Goal: Obtain resource: Download file/media

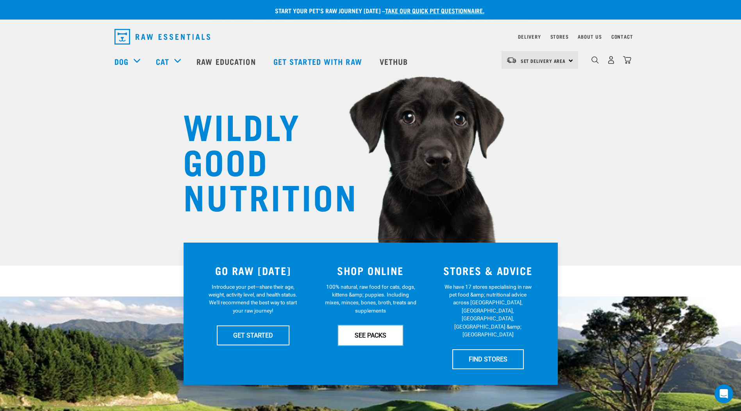
click at [372, 332] on link "SEE PACKS" at bounding box center [370, 335] width 64 height 20
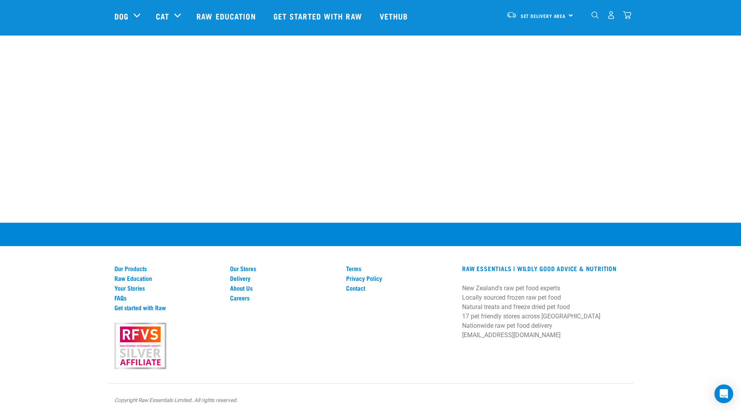
scroll to position [643, 0]
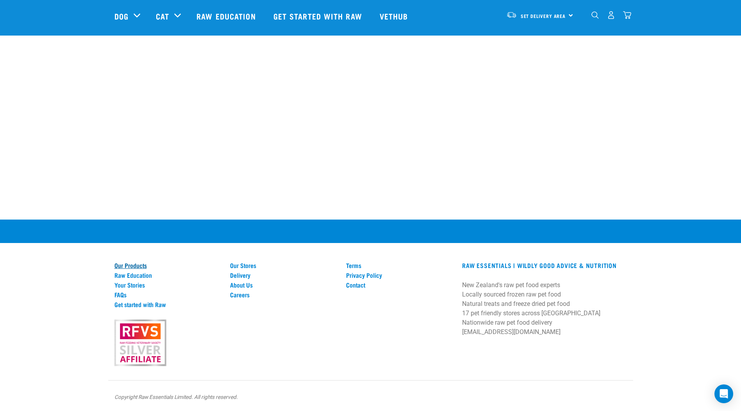
click at [126, 266] on link "Our Products" at bounding box center [167, 265] width 107 height 7
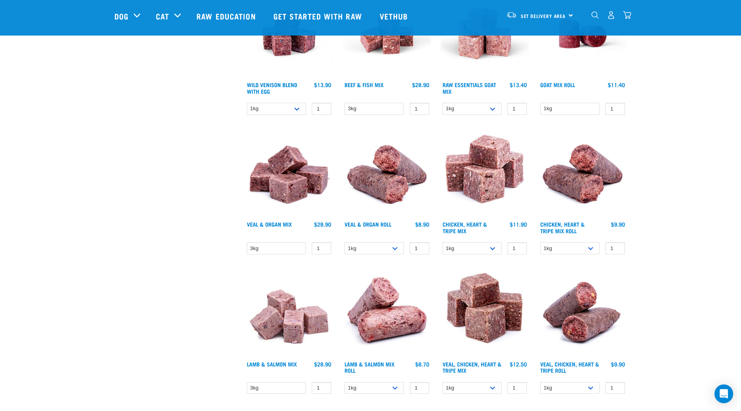
scroll to position [937, 0]
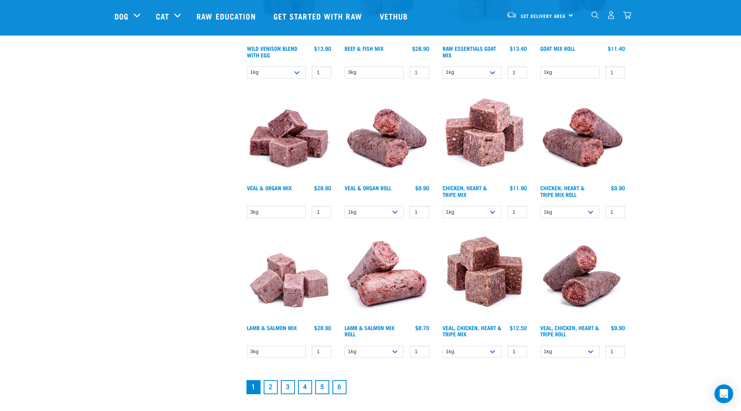
click at [267, 385] on link "2" at bounding box center [271, 387] width 14 height 14
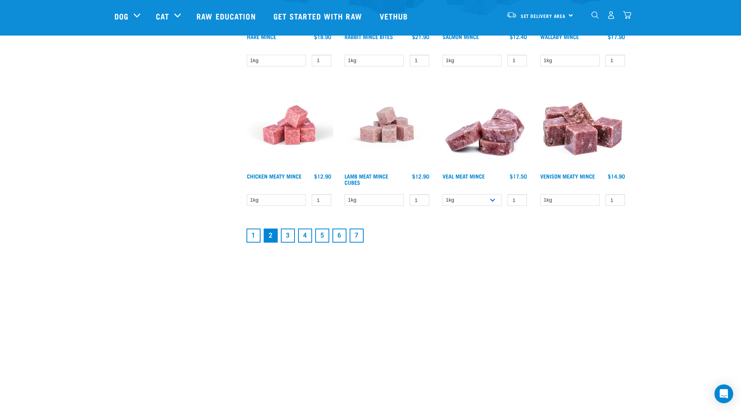
scroll to position [1054, 0]
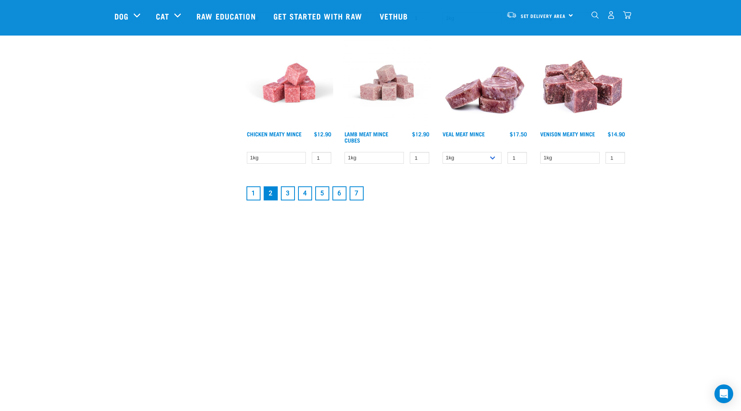
click at [285, 192] on link "3" at bounding box center [288, 193] width 14 height 14
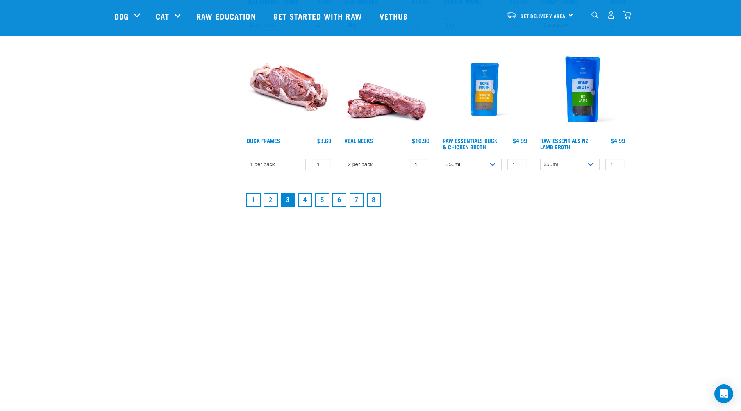
scroll to position [976, 0]
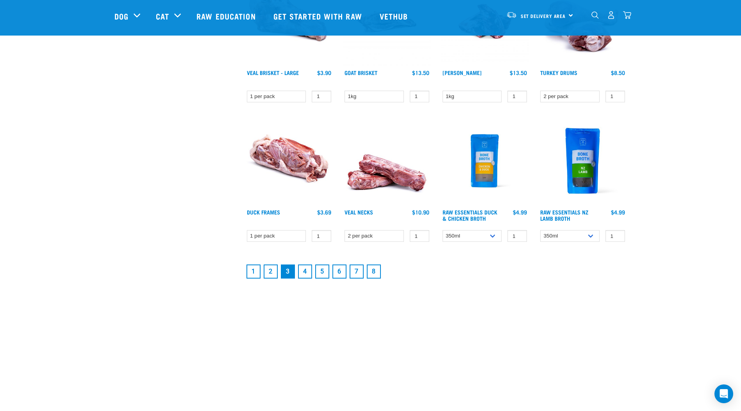
click at [303, 268] on link "4" at bounding box center [305, 271] width 14 height 14
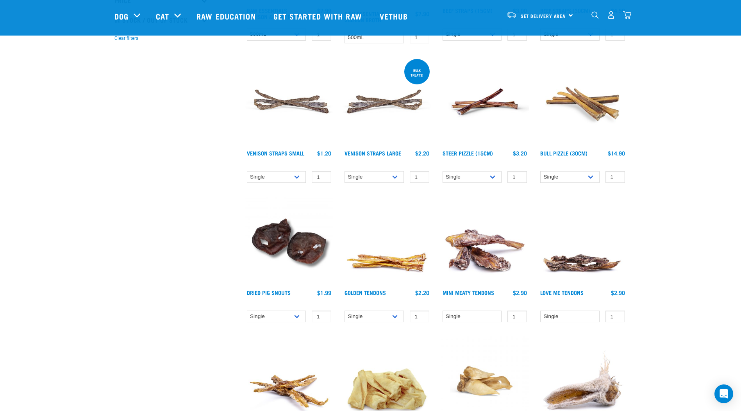
scroll to position [273, 0]
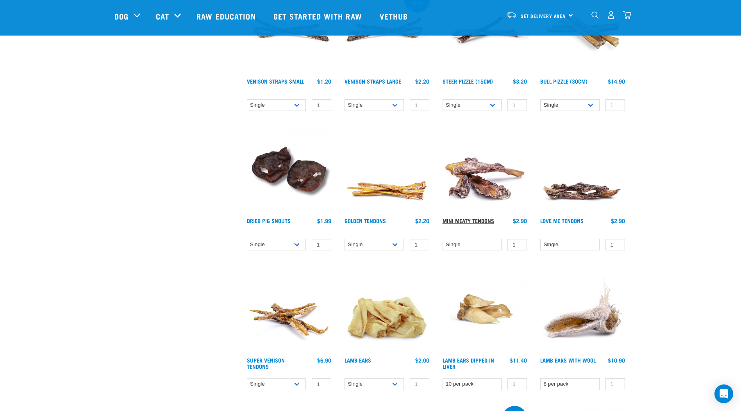
click at [468, 219] on link "Mini Meaty Tendons" at bounding box center [468, 220] width 52 height 3
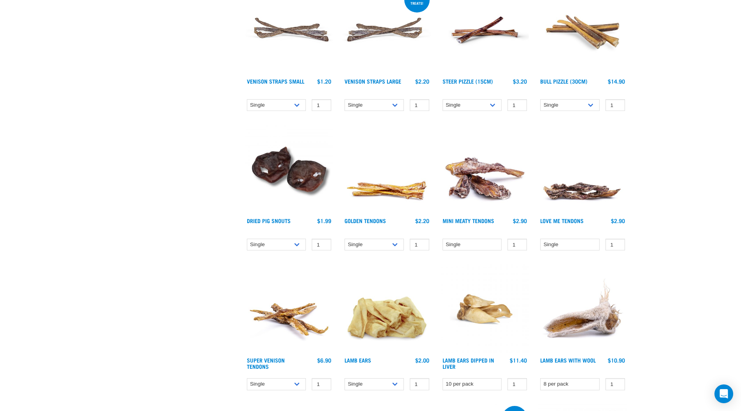
click at [580, 194] on img at bounding box center [582, 169] width 89 height 89
click at [572, 220] on link "Love Me Tendons" at bounding box center [561, 220] width 43 height 3
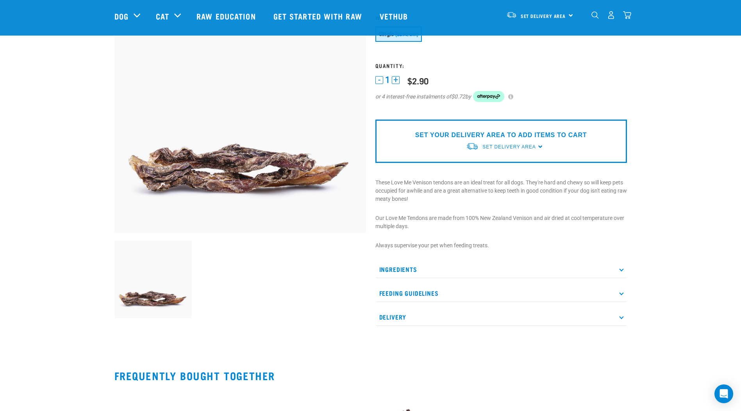
scroll to position [78, 0]
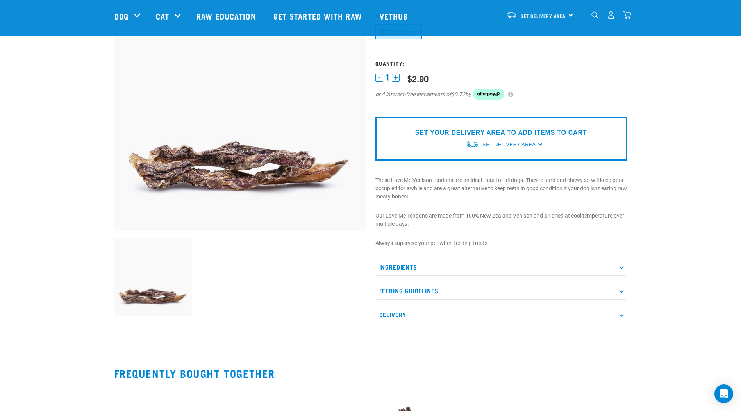
click at [618, 269] on p "Ingredients" at bounding box center [500, 267] width 251 height 18
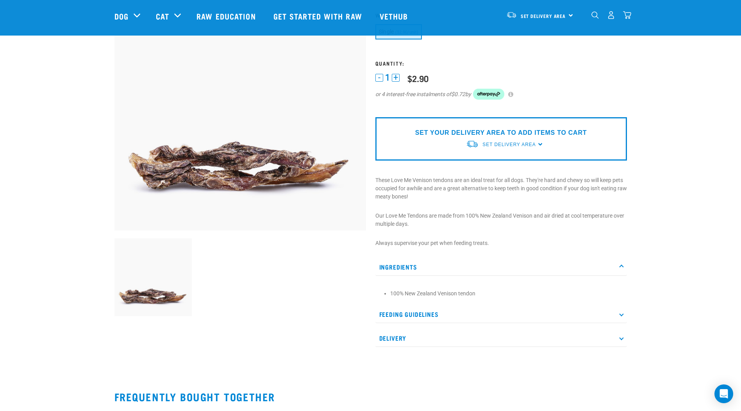
click at [618, 269] on p "Ingredients" at bounding box center [500, 267] width 251 height 18
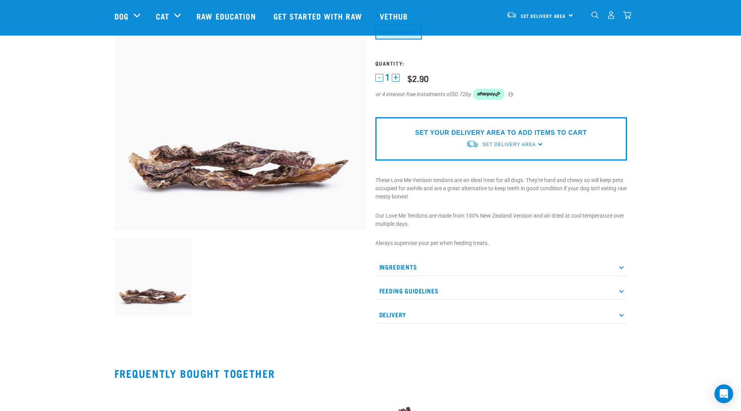
click at [620, 290] on icon at bounding box center [621, 290] width 4 height 4
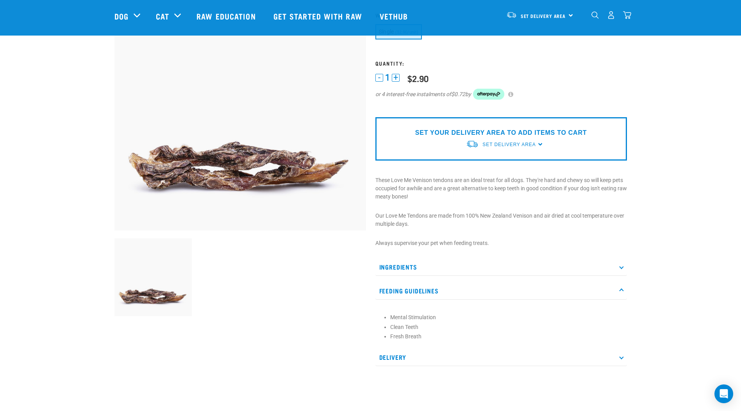
click at [620, 290] on icon at bounding box center [621, 290] width 4 height 4
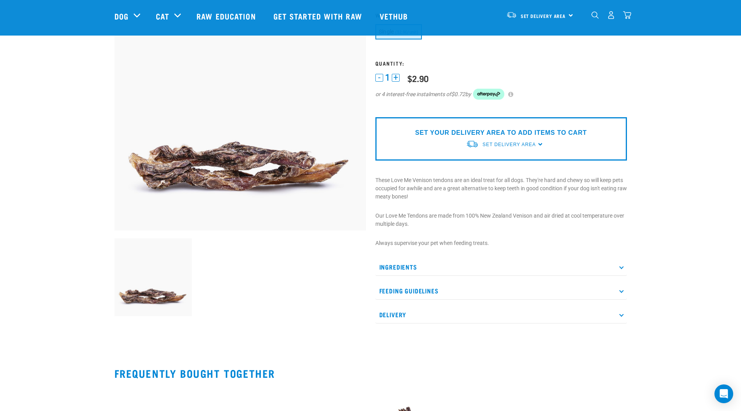
click at [621, 317] on p "Delivery" at bounding box center [500, 315] width 251 height 18
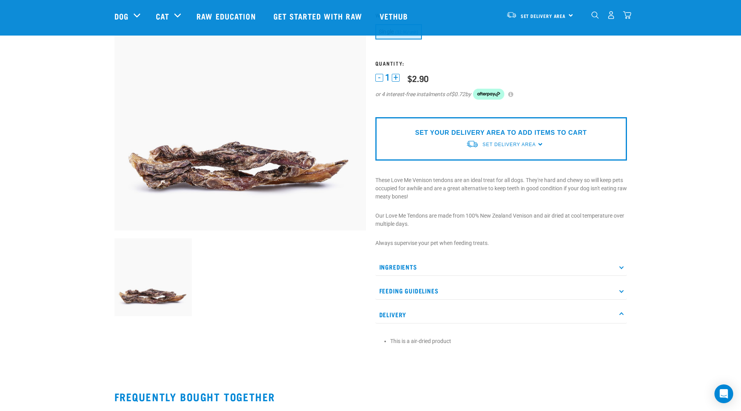
click at [621, 317] on p "Delivery" at bounding box center [500, 315] width 251 height 18
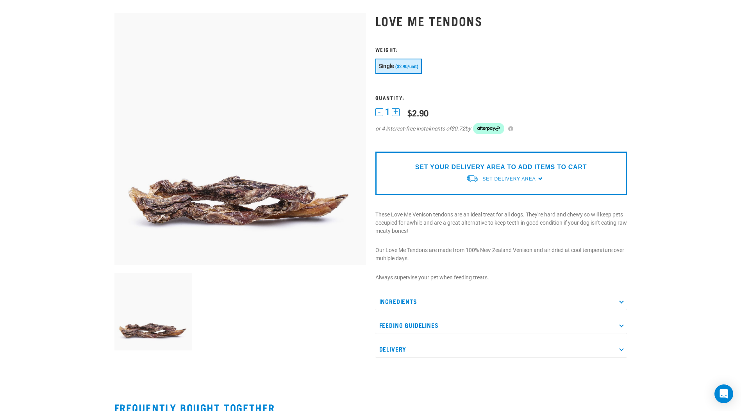
scroll to position [0, 0]
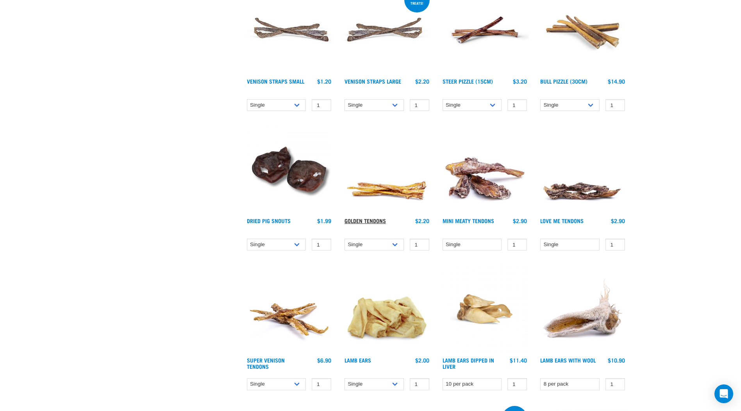
click at [376, 219] on link "Golden Tendons" at bounding box center [364, 220] width 41 height 3
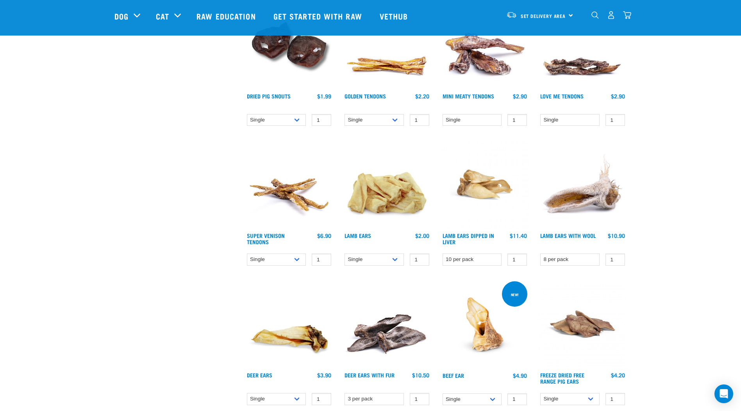
scroll to position [409, 0]
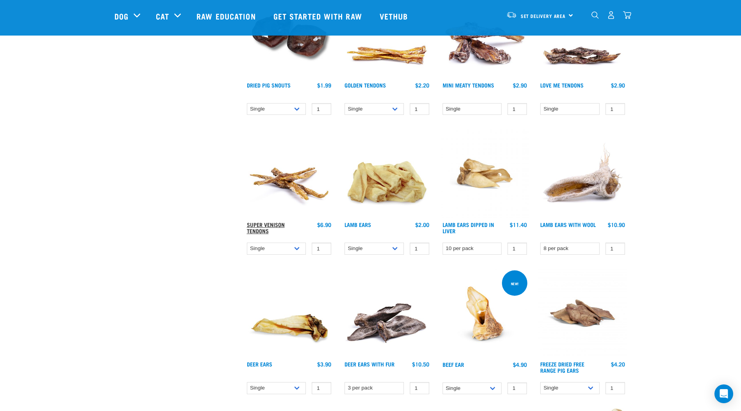
click at [261, 226] on link "Super Venison Tendons" at bounding box center [266, 227] width 38 height 9
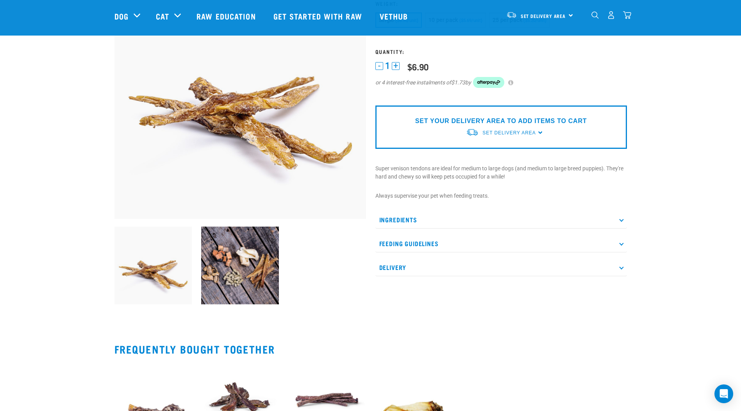
scroll to position [78, 0]
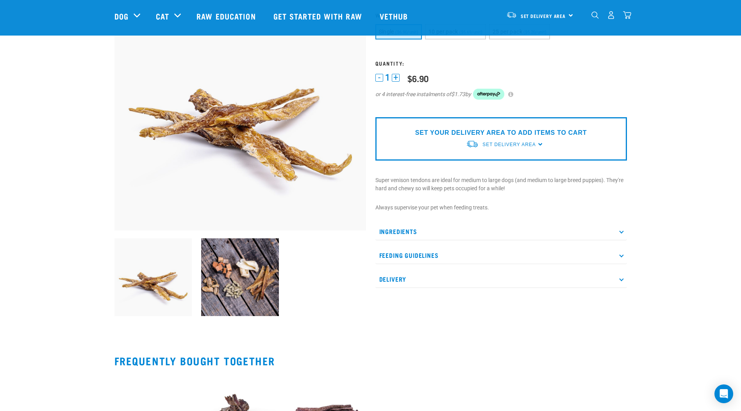
click at [623, 233] on p "Ingredients" at bounding box center [500, 232] width 251 height 18
click at [623, 256] on p "Feeding Guidelines" at bounding box center [500, 255] width 251 height 18
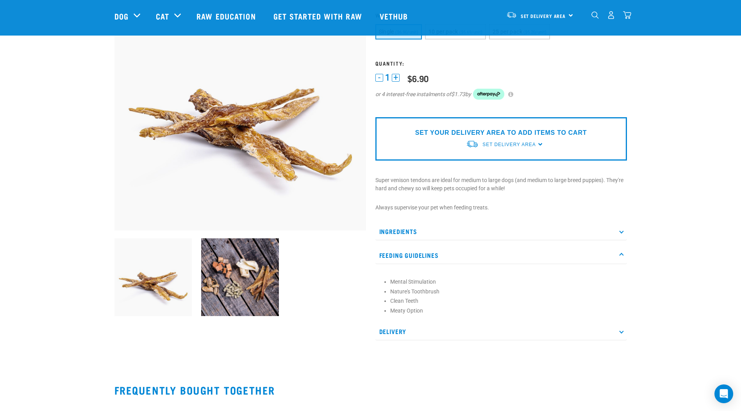
click at [623, 256] on p "Feeding Guidelines" at bounding box center [500, 255] width 251 height 18
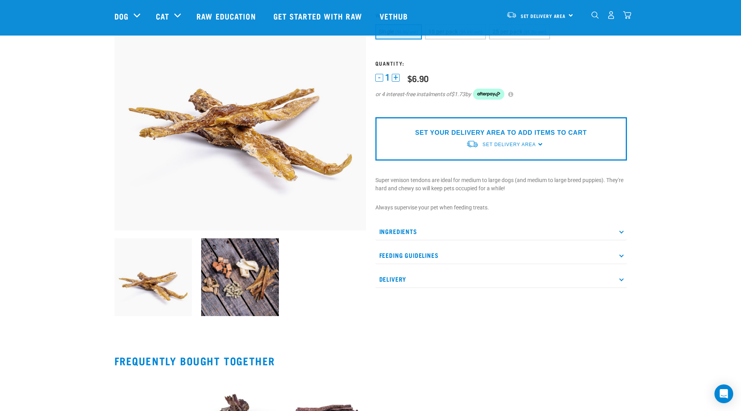
click at [623, 256] on p "Feeding Guidelines" at bounding box center [500, 255] width 251 height 18
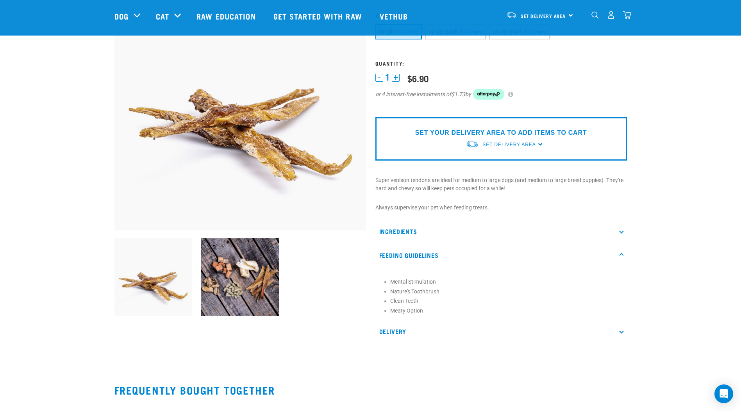
click at [623, 256] on p "Feeding Guidelines" at bounding box center [500, 255] width 251 height 18
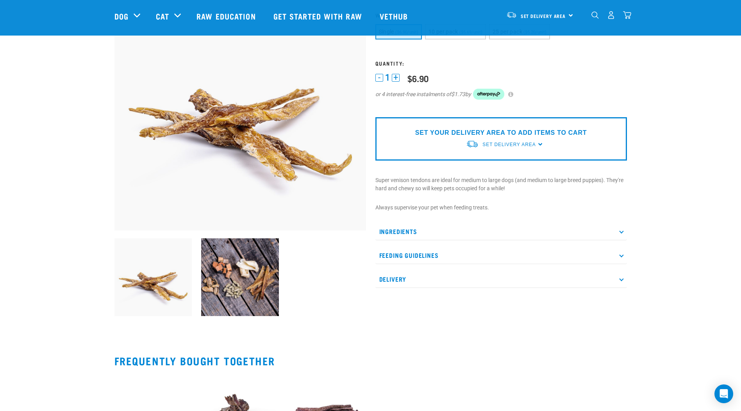
click at [621, 281] on p "Delivery" at bounding box center [500, 279] width 251 height 18
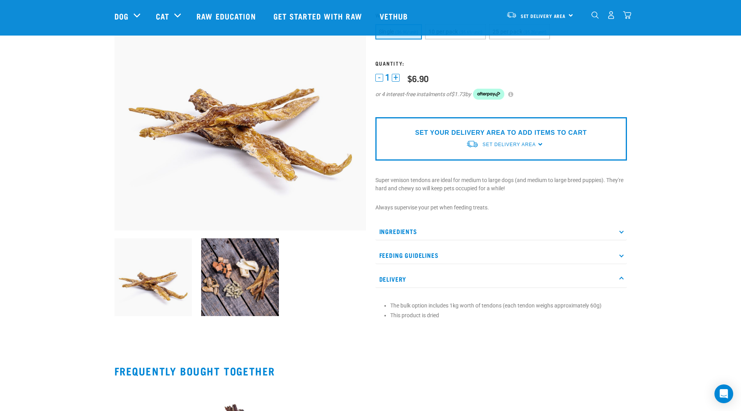
click at [621, 281] on p "Delivery" at bounding box center [500, 279] width 251 height 18
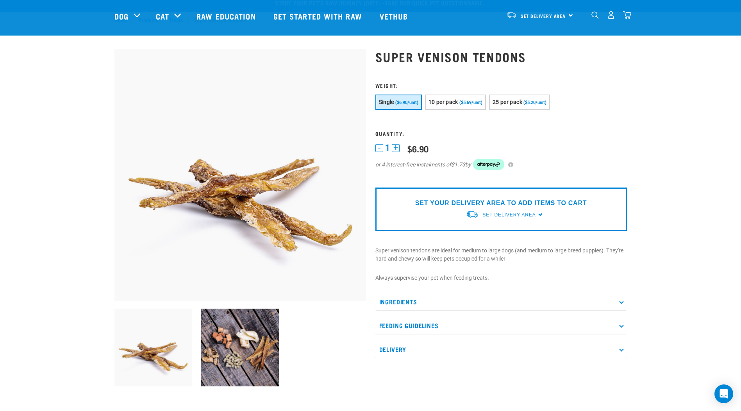
scroll to position [0, 0]
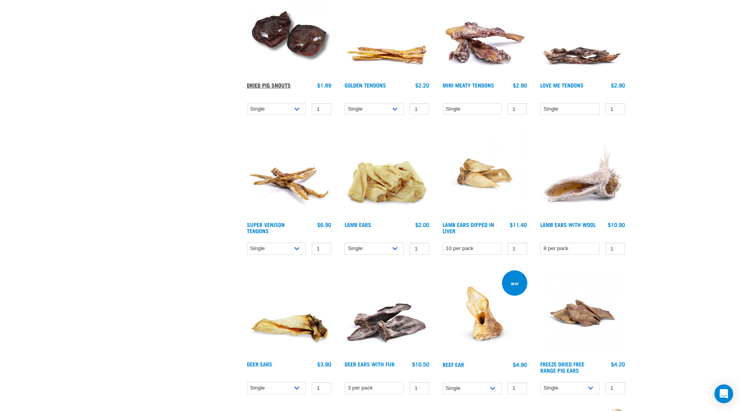
click at [278, 85] on link "Dried Pig Snouts" at bounding box center [269, 85] width 44 height 3
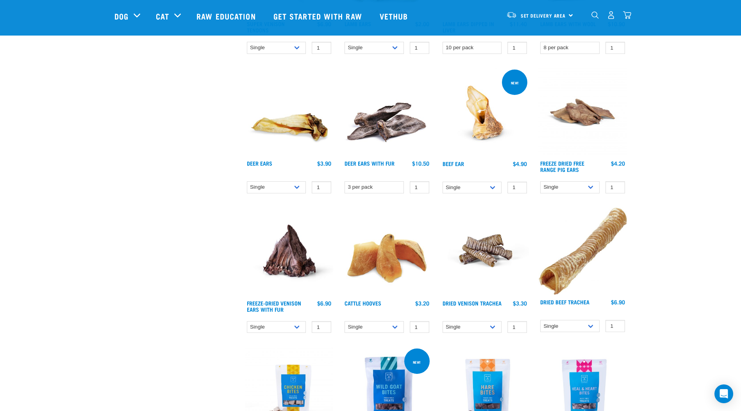
scroll to position [622, 0]
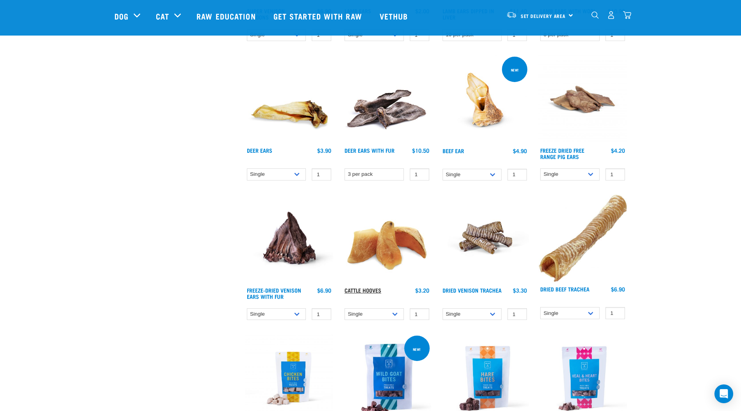
click at [364, 289] on link "Cattle Hooves" at bounding box center [362, 289] width 37 height 3
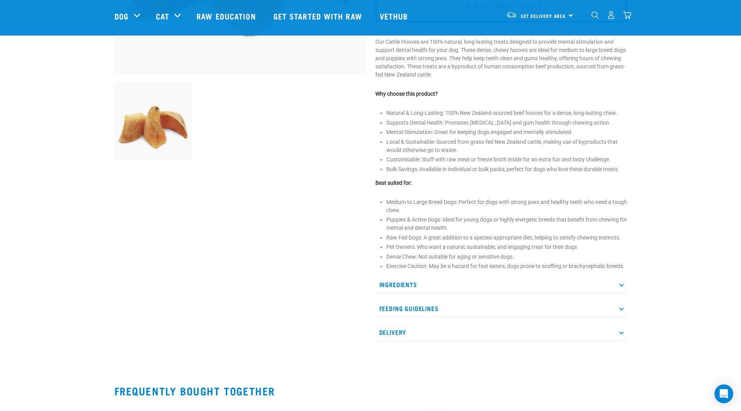
scroll to position [234, 0]
click at [618, 285] on p "Ingredients" at bounding box center [500, 284] width 251 height 18
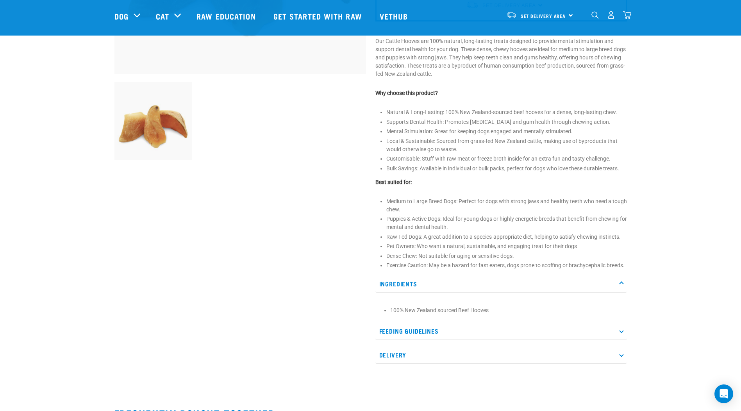
click at [618, 285] on p "Ingredients" at bounding box center [500, 284] width 251 height 18
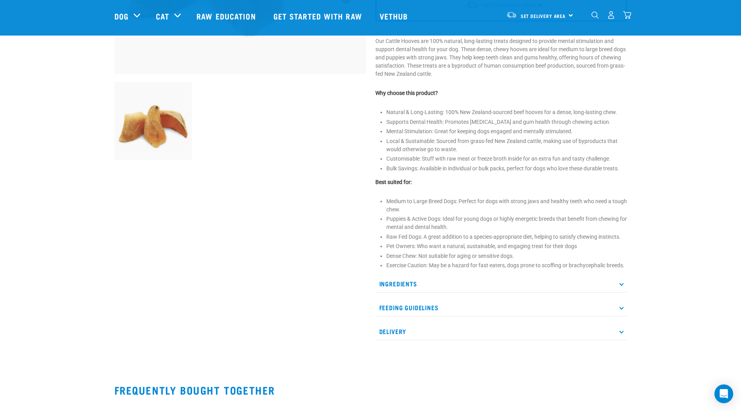
click at [618, 308] on p "Feeding Guidelines" at bounding box center [500, 308] width 251 height 18
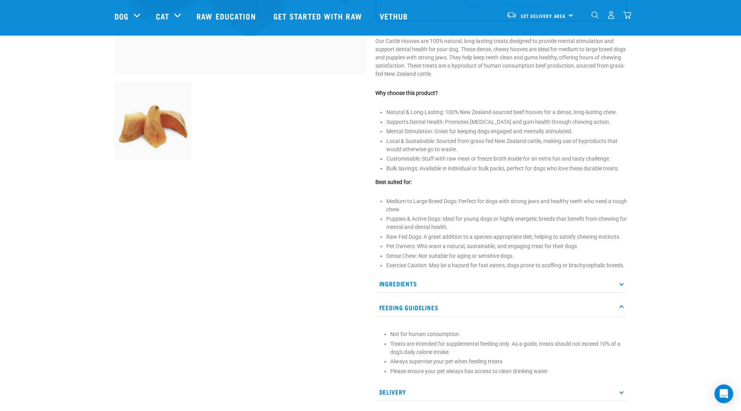
click at [618, 308] on p "Feeding Guidelines" at bounding box center [500, 308] width 251 height 18
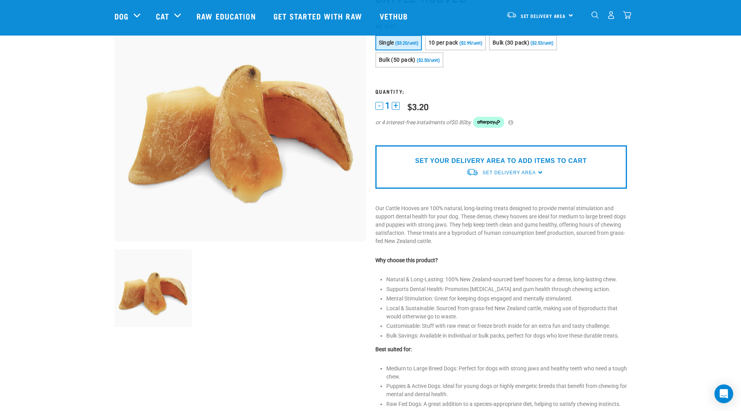
scroll to position [0, 0]
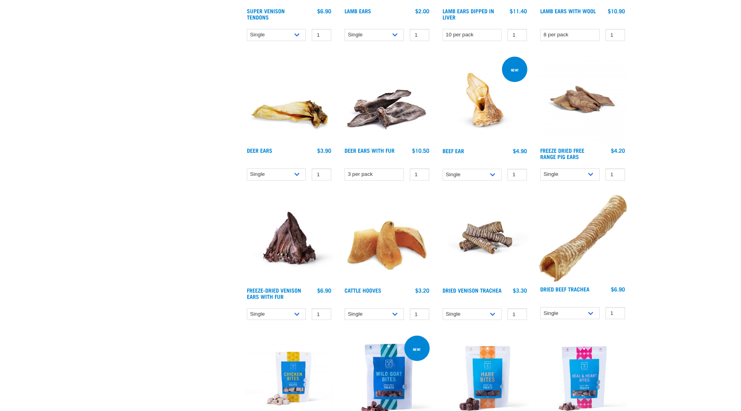
scroll to position [680, 0]
click at [473, 289] on link "Dried Venison Trachea" at bounding box center [471, 289] width 59 height 3
click at [572, 288] on link "Dried Beef Trachea" at bounding box center [564, 288] width 49 height 3
click at [484, 290] on link "Dried Venison Trachea" at bounding box center [471, 289] width 59 height 3
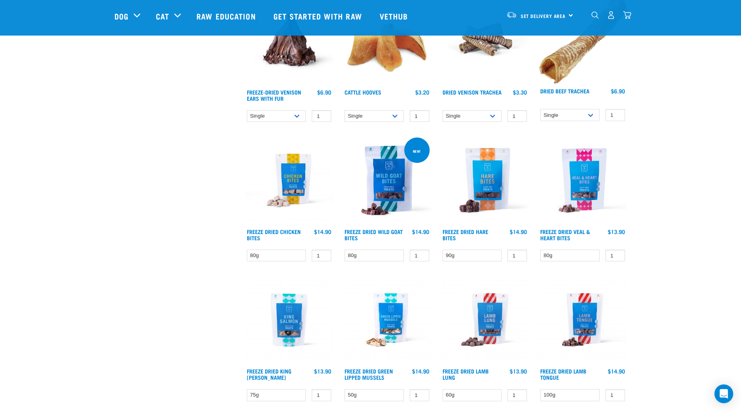
scroll to position [836, 0]
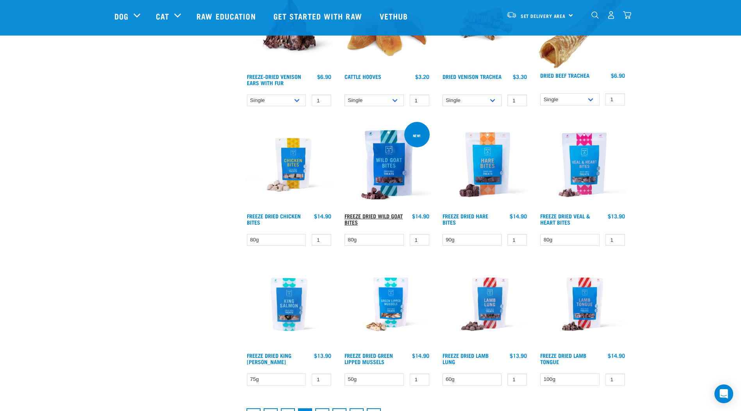
click at [361, 216] on link "Freeze Dried Wild Goat Bites" at bounding box center [373, 218] width 58 height 9
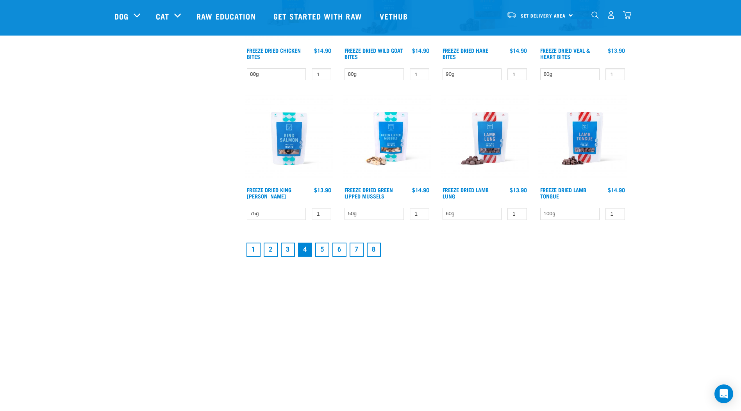
scroll to position [1010, 0]
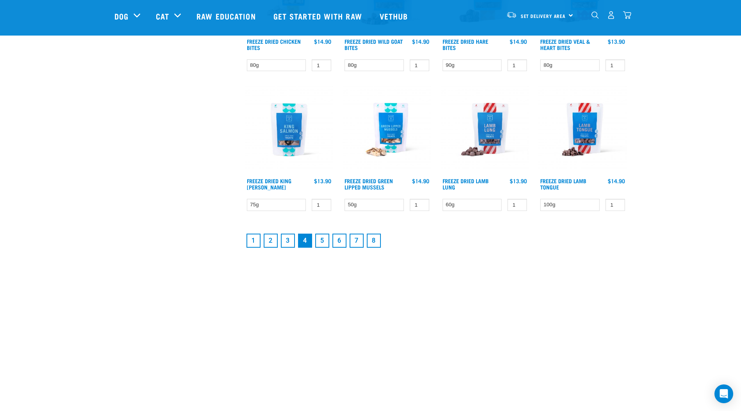
click at [319, 241] on link "5" at bounding box center [322, 240] width 14 height 14
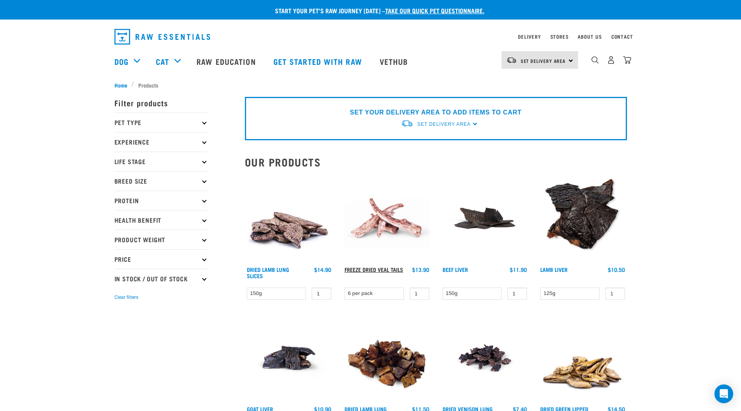
click at [356, 268] on link "Freeze Dried Veal Tails" at bounding box center [373, 269] width 59 height 3
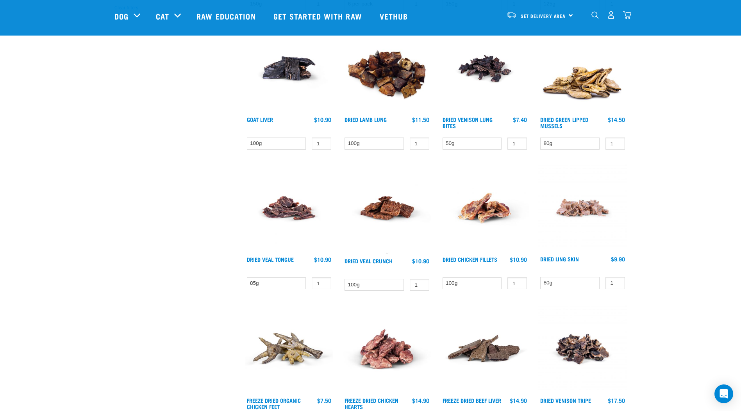
scroll to position [234, 0]
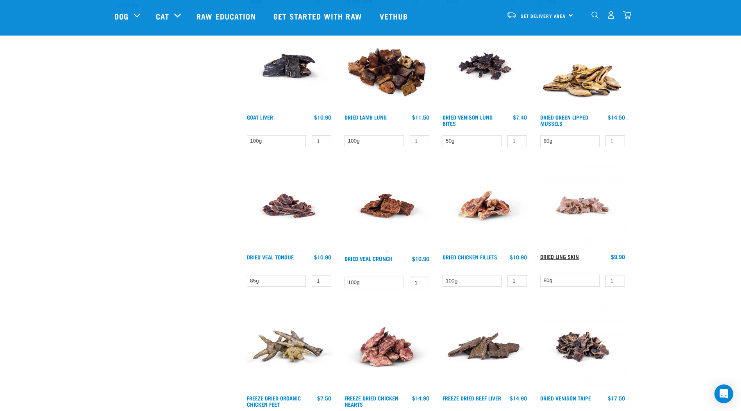
click at [562, 257] on link "Dried Ling Skin" at bounding box center [559, 256] width 39 height 3
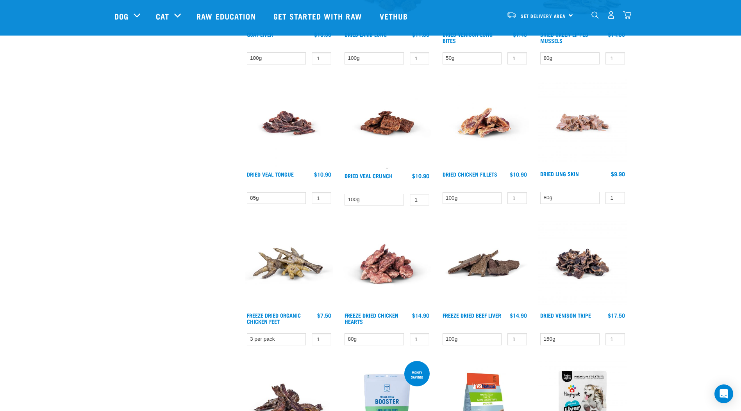
scroll to position [331, 0]
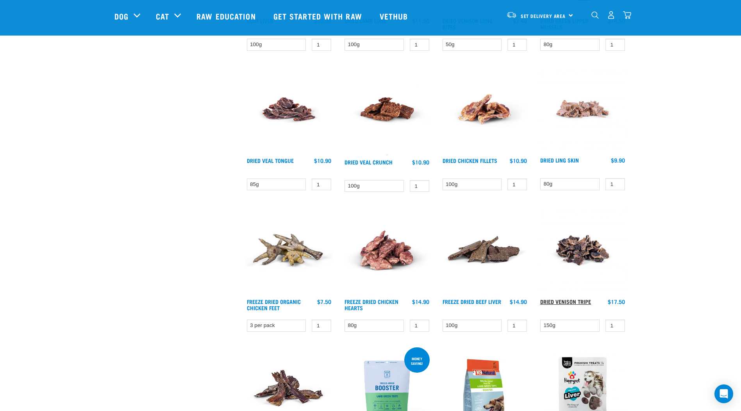
click at [569, 300] on link "Dried Venison Tripe" at bounding box center [565, 301] width 51 height 3
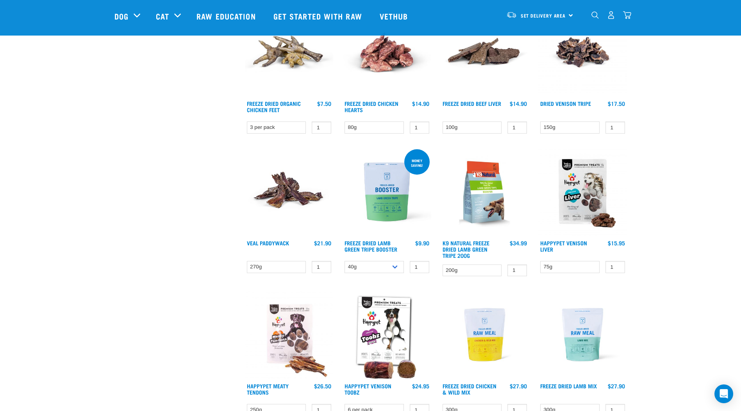
scroll to position [544, 0]
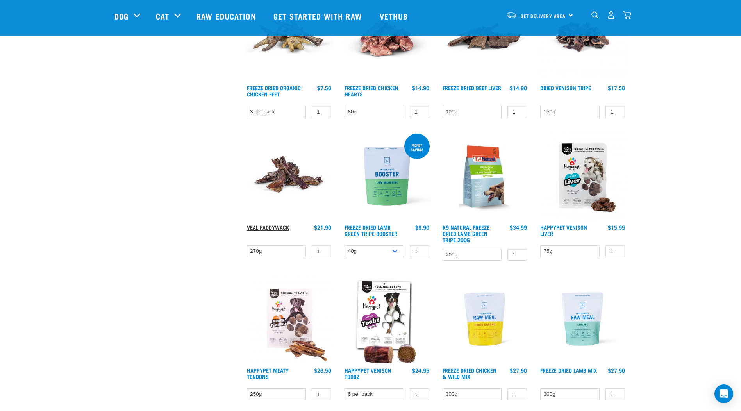
click at [271, 227] on link "Veal Paddywack" at bounding box center [268, 227] width 42 height 3
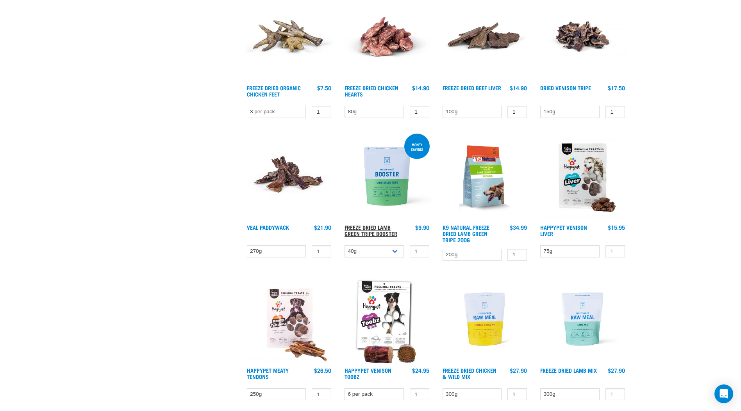
click at [373, 228] on link "Freeze Dried Lamb Green Tripe Booster" at bounding box center [370, 230] width 53 height 9
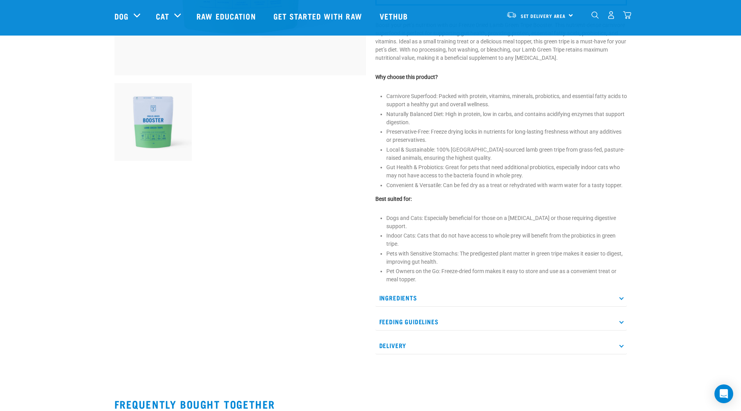
scroll to position [234, 0]
click at [619, 290] on p "Ingredients" at bounding box center [500, 297] width 251 height 18
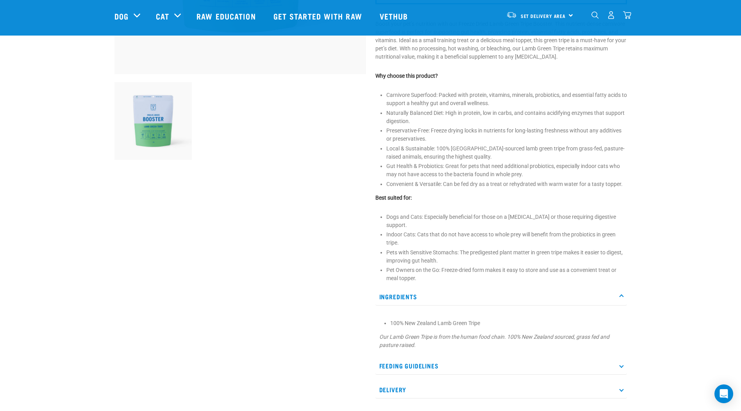
click at [619, 290] on p "Ingredients" at bounding box center [500, 297] width 251 height 18
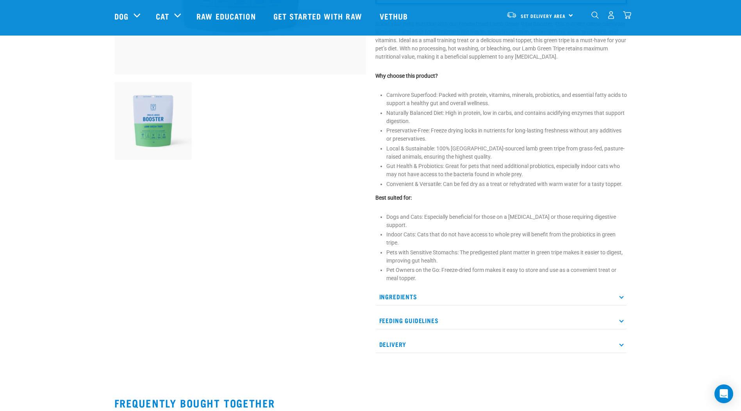
scroll to position [0, 0]
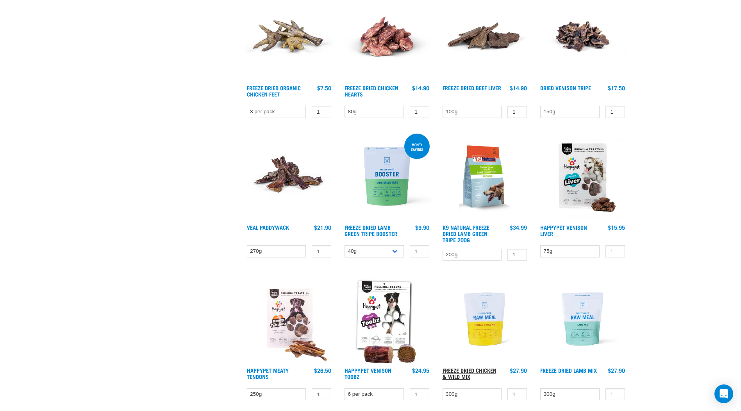
click at [468, 371] on link "Freeze Dried Chicken & Wild Mix" at bounding box center [469, 373] width 54 height 9
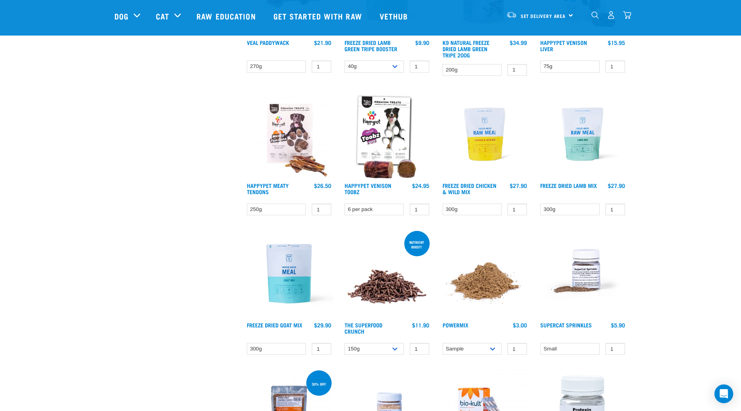
scroll to position [758, 0]
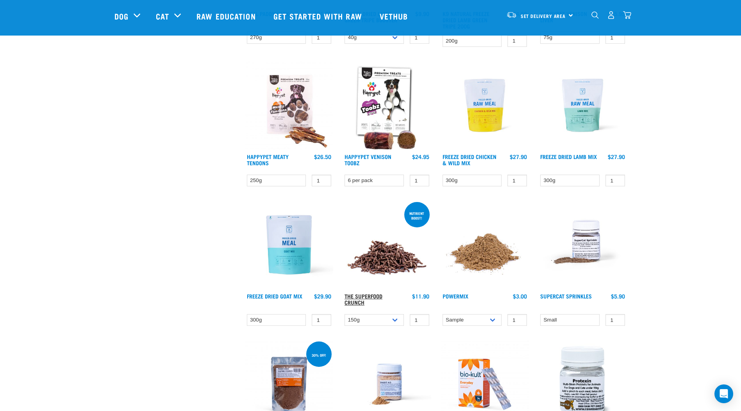
click at [358, 294] on link "The Superfood Crunch" at bounding box center [363, 298] width 38 height 9
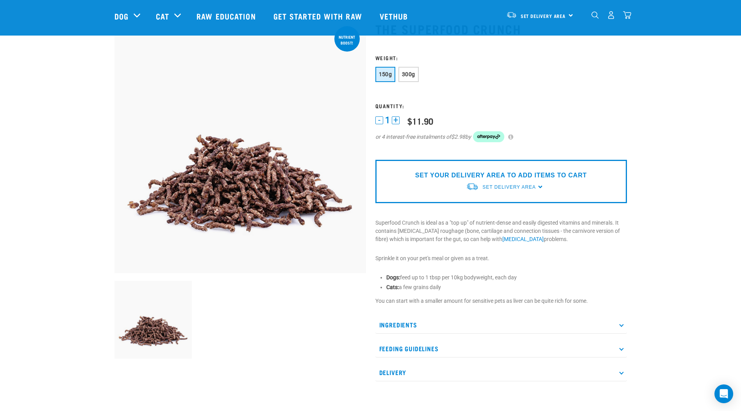
scroll to position [78, 0]
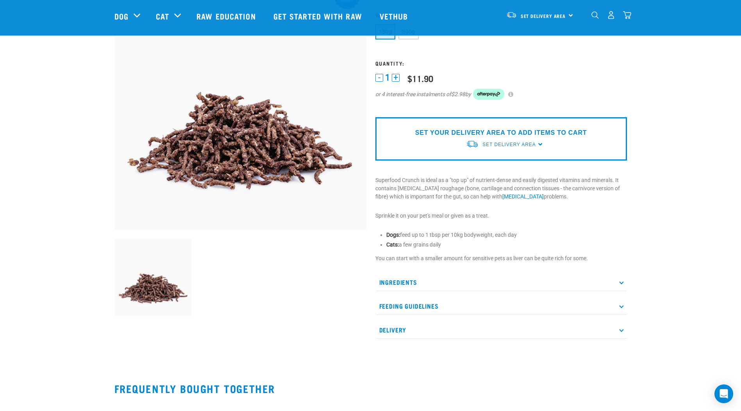
click at [617, 282] on p "Ingredients" at bounding box center [500, 282] width 251 height 18
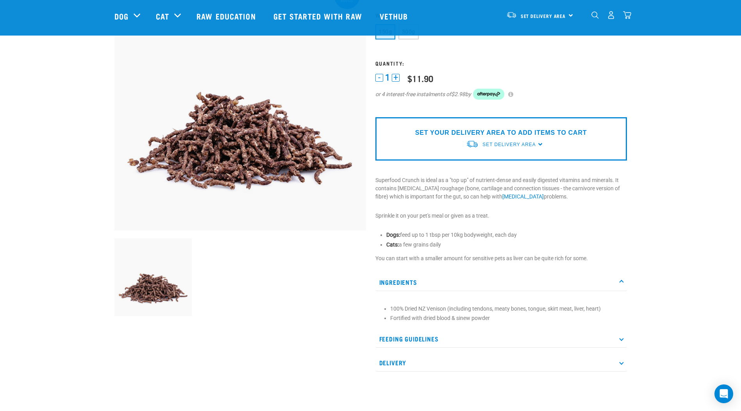
click at [622, 282] on icon at bounding box center [621, 282] width 4 height 4
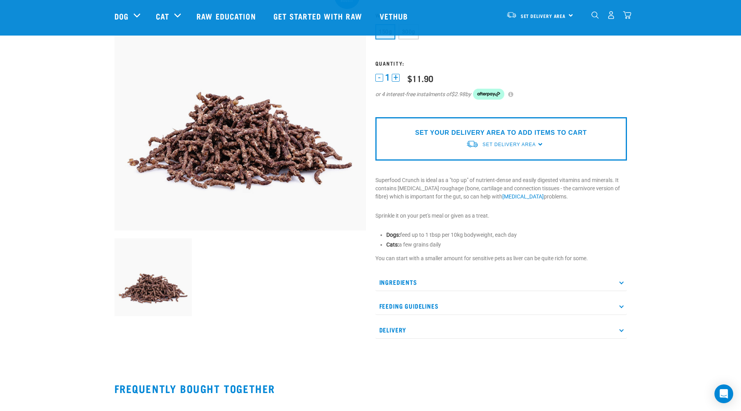
click at [619, 306] on p "Feeding Guidelines" at bounding box center [500, 306] width 251 height 18
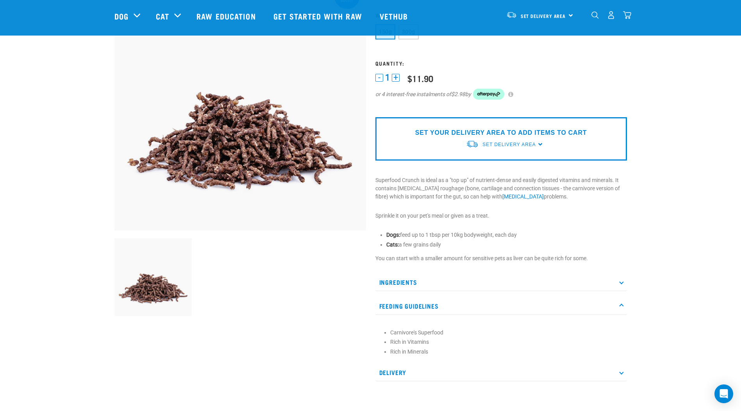
click at [619, 306] on p "Feeding Guidelines" at bounding box center [500, 306] width 251 height 18
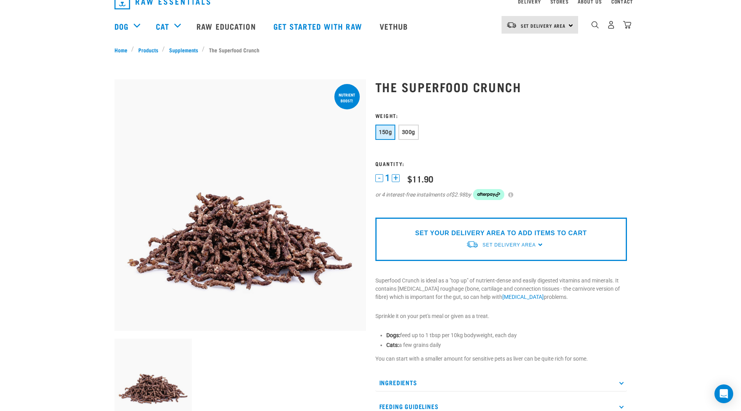
scroll to position [0, 0]
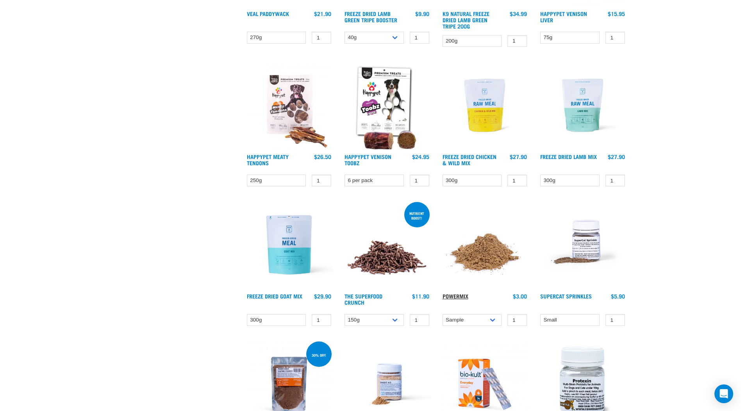
click at [451, 294] on link "Powermix" at bounding box center [455, 295] width 26 height 3
click at [570, 296] on link "Supercat Sprinkles" at bounding box center [566, 295] width 52 height 3
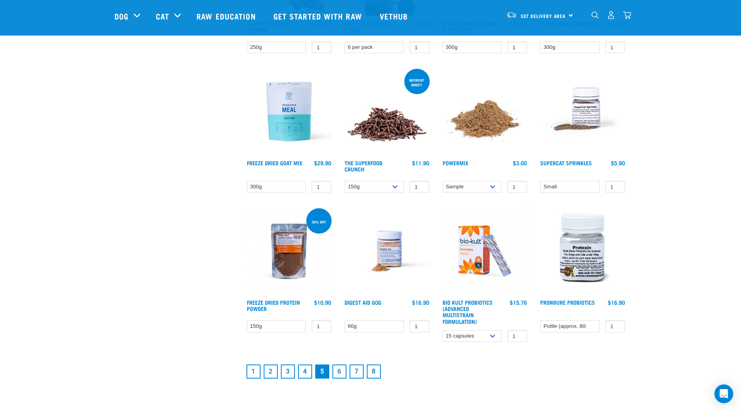
scroll to position [893, 0]
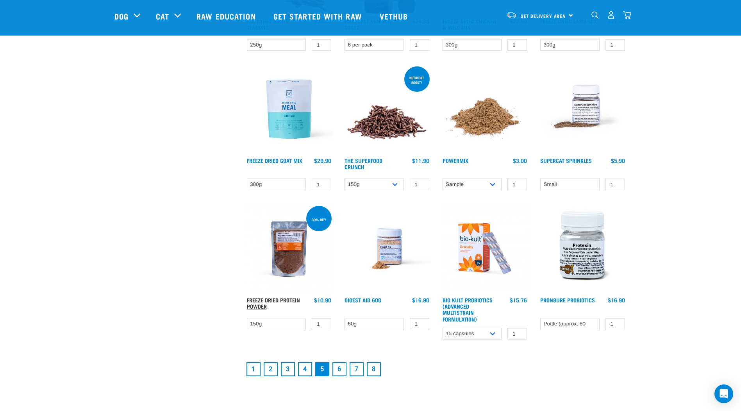
click at [249, 303] on link "Freeze Dried Protein Powder" at bounding box center [273, 302] width 53 height 9
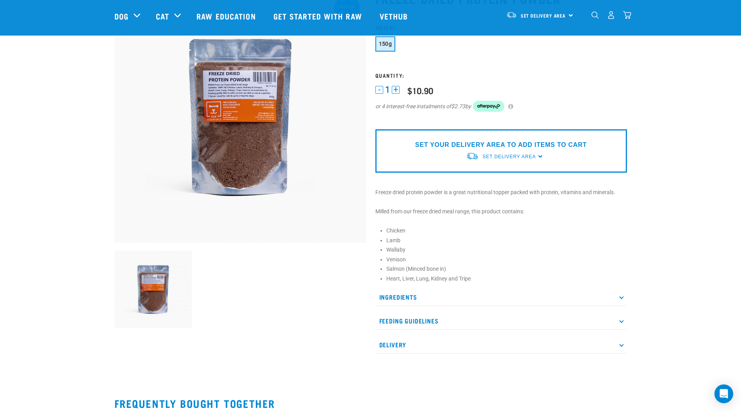
scroll to position [78, 0]
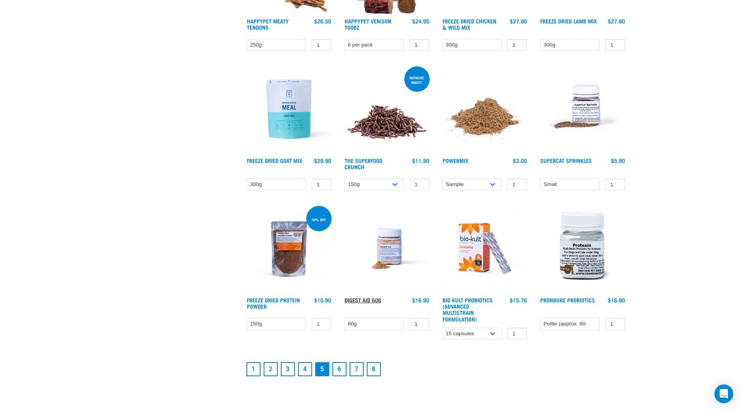
click at [367, 299] on link "Digest Aid 60g" at bounding box center [362, 299] width 37 height 3
click at [338, 367] on link "6" at bounding box center [339, 369] width 14 height 14
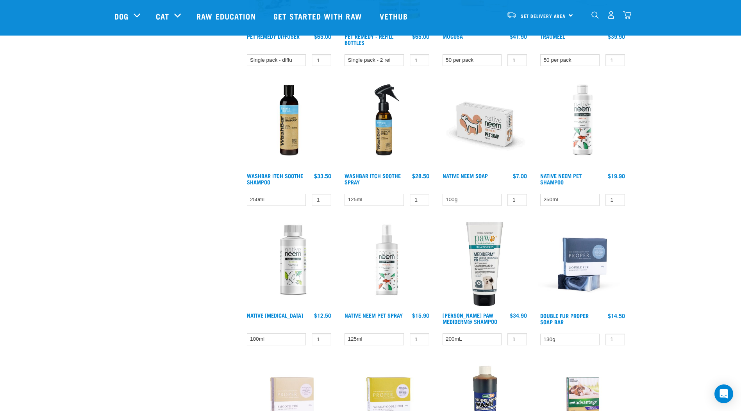
scroll to position [429, 0]
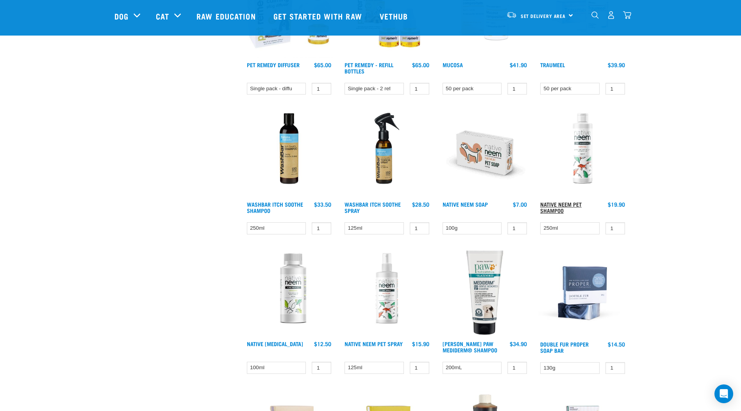
click at [554, 205] on link "Native Neem Pet Shampoo" at bounding box center [560, 207] width 41 height 9
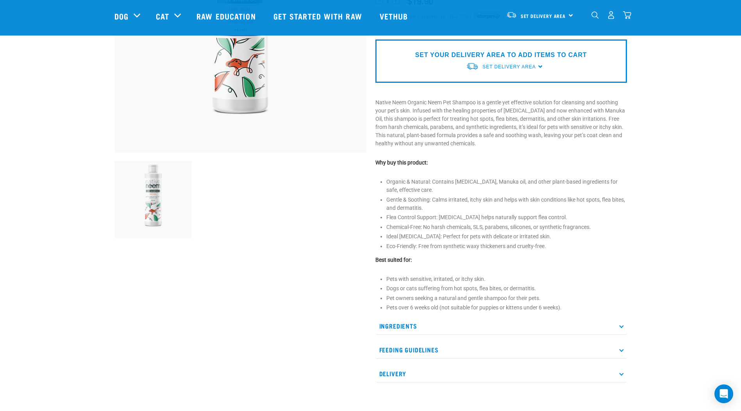
scroll to position [156, 0]
click at [620, 327] on p "Ingredients" at bounding box center [500, 326] width 251 height 18
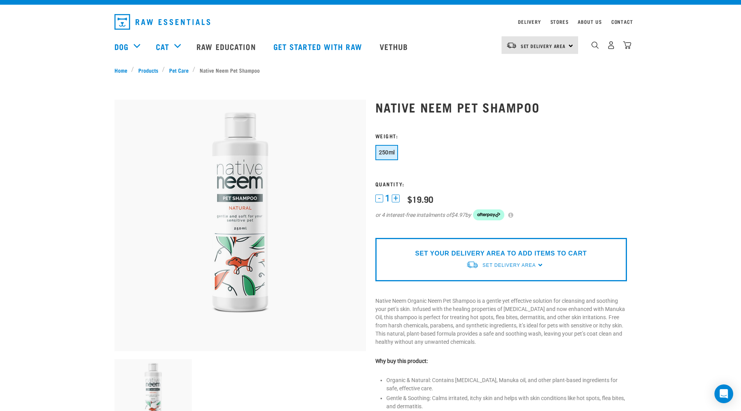
scroll to position [0, 0]
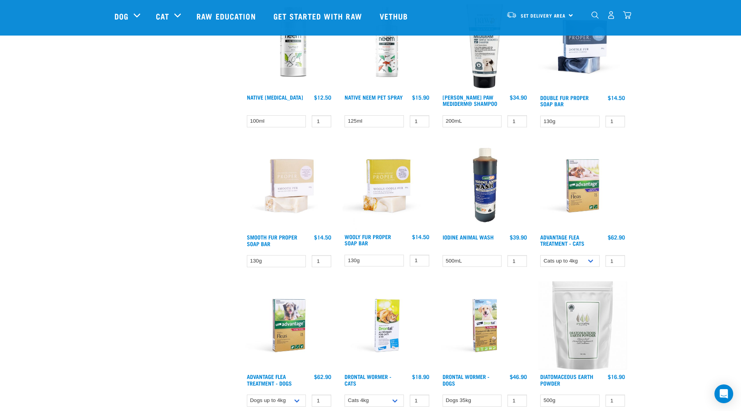
scroll to position [682, 0]
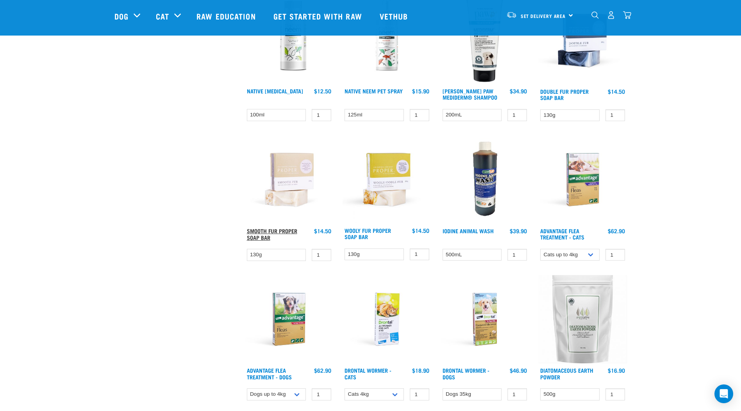
click at [260, 233] on link "Smooth Fur Proper Soap Bar" at bounding box center [272, 233] width 50 height 9
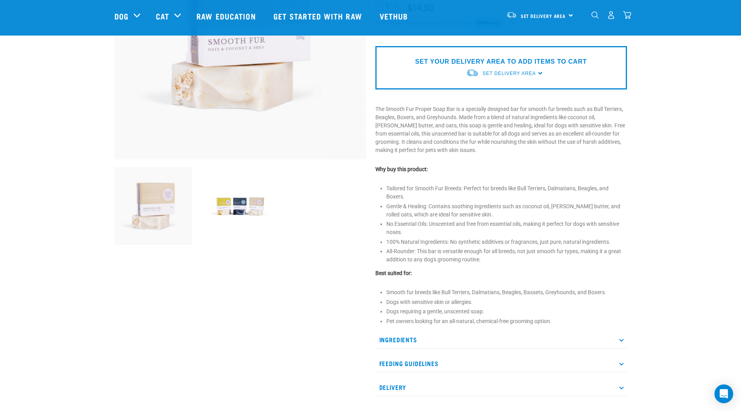
scroll to position [156, 0]
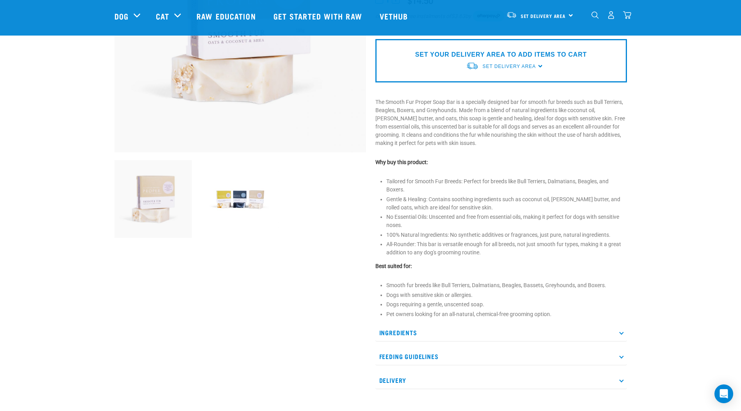
click at [619, 329] on p "Ingredients" at bounding box center [500, 333] width 251 height 18
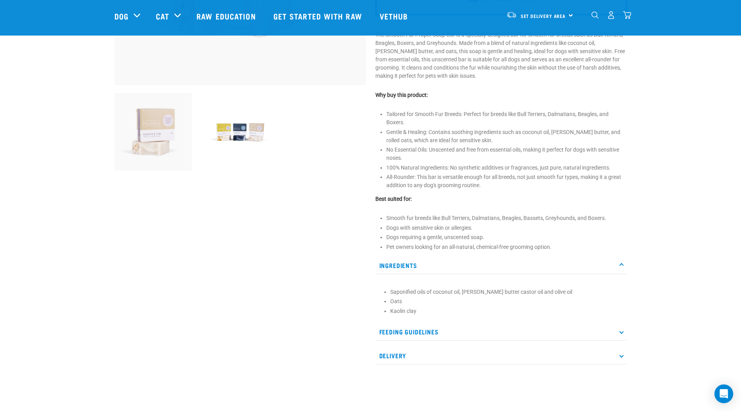
scroll to position [234, 0]
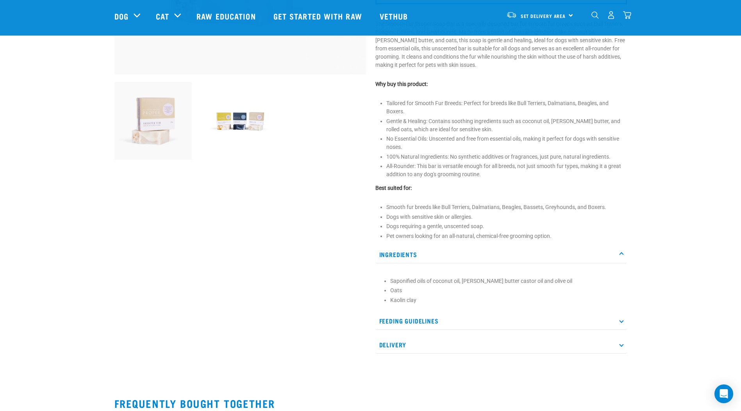
click at [618, 319] on p "Feeding Guidelines" at bounding box center [500, 321] width 251 height 18
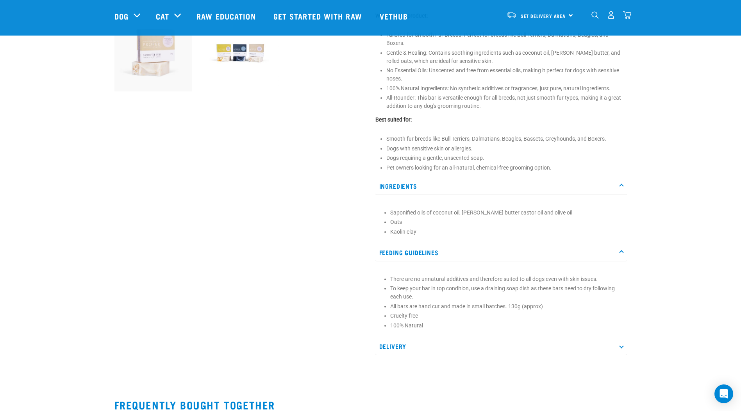
scroll to position [312, 0]
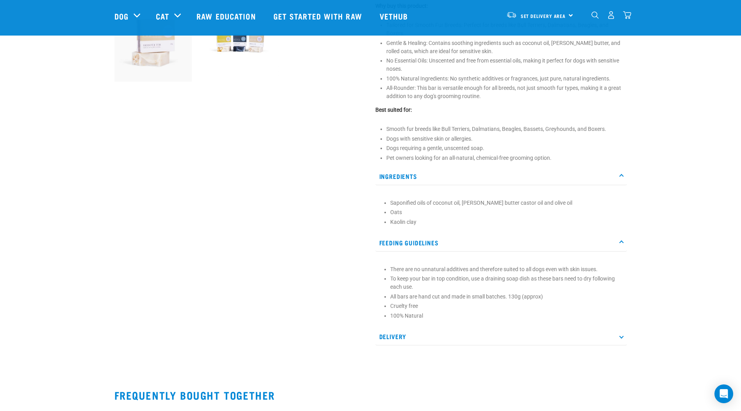
click at [623, 241] on p "Feeding Guidelines" at bounding box center [500, 243] width 251 height 18
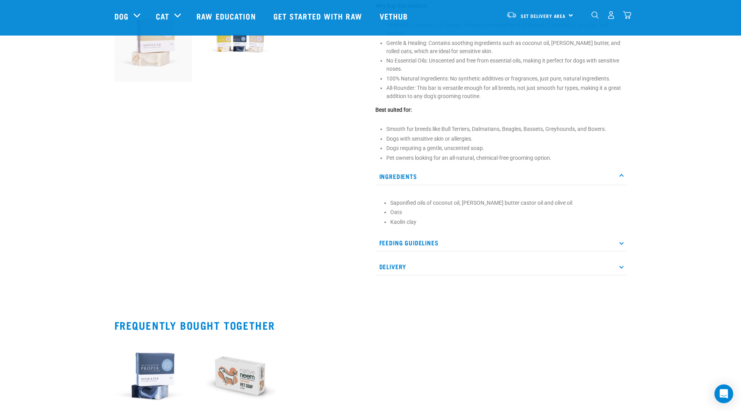
click at [620, 175] on icon at bounding box center [621, 176] width 4 height 4
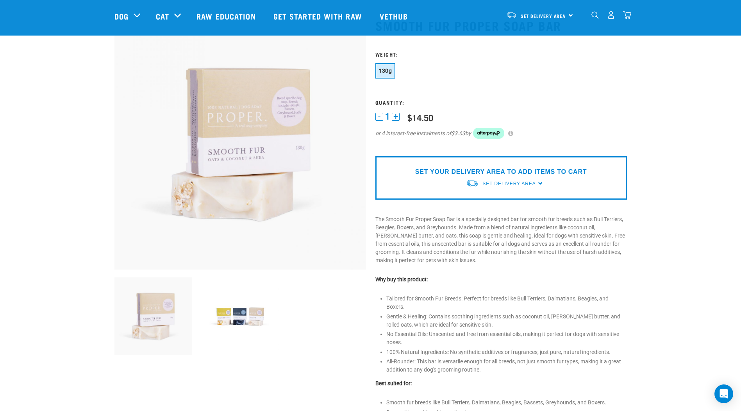
scroll to position [0, 0]
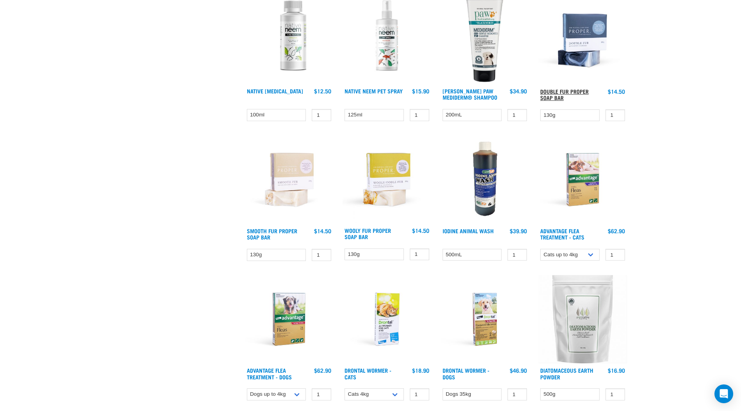
click at [563, 90] on link "Double Fur Proper Soap Bar" at bounding box center [564, 94] width 48 height 9
click at [370, 231] on link "Wooly Fur Proper Soap Bar" at bounding box center [367, 233] width 46 height 9
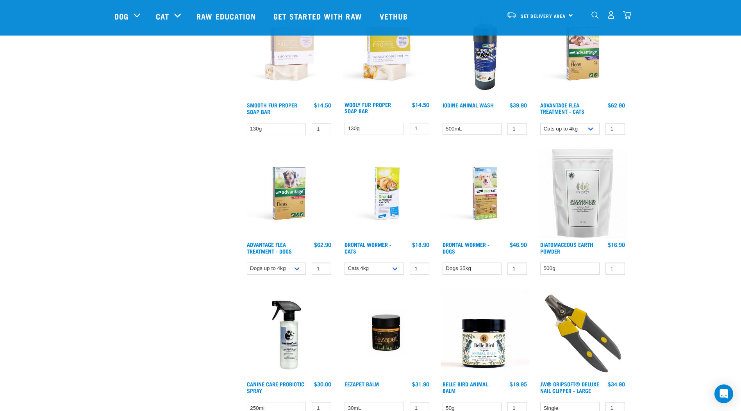
scroll to position [817, 0]
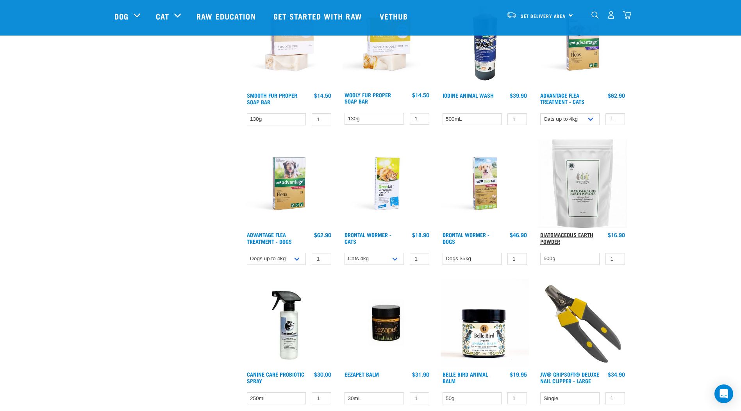
click at [554, 236] on link "Diatomaceous Earth Powder" at bounding box center [566, 237] width 53 height 9
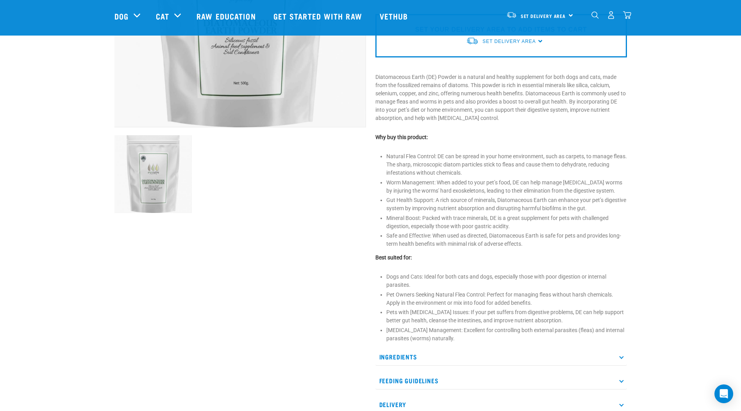
scroll to position [195, 0]
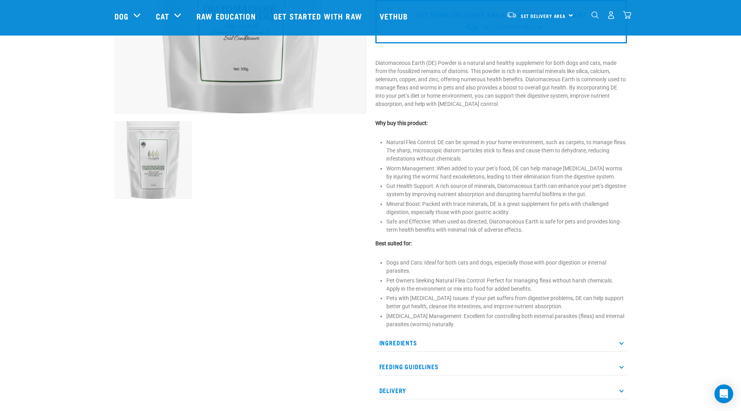
click at [618, 341] on p "Ingredients" at bounding box center [500, 343] width 251 height 18
click at [620, 366] on icon at bounding box center [621, 366] width 4 height 4
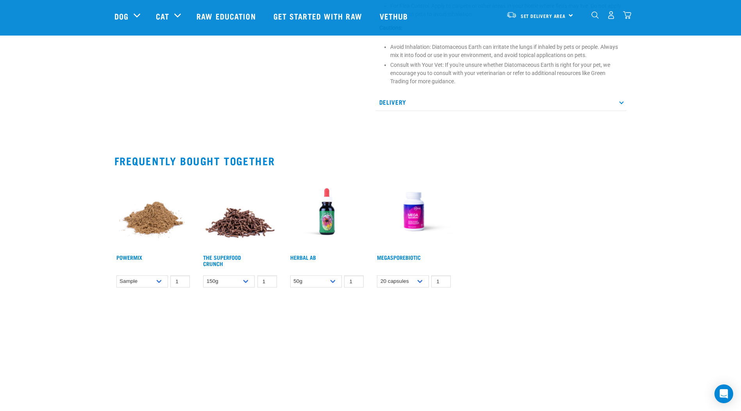
scroll to position [625, 0]
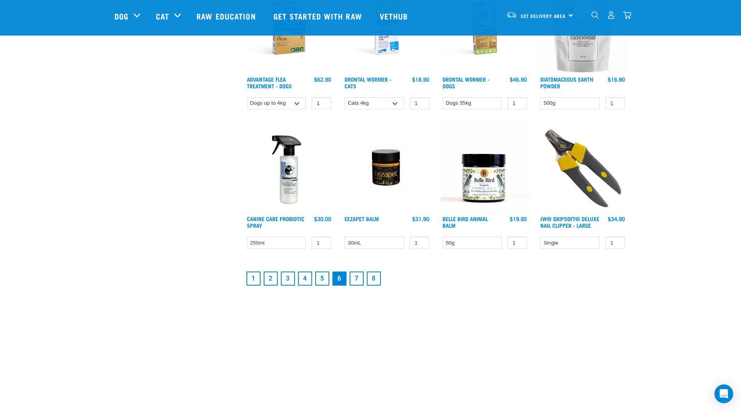
scroll to position [992, 0]
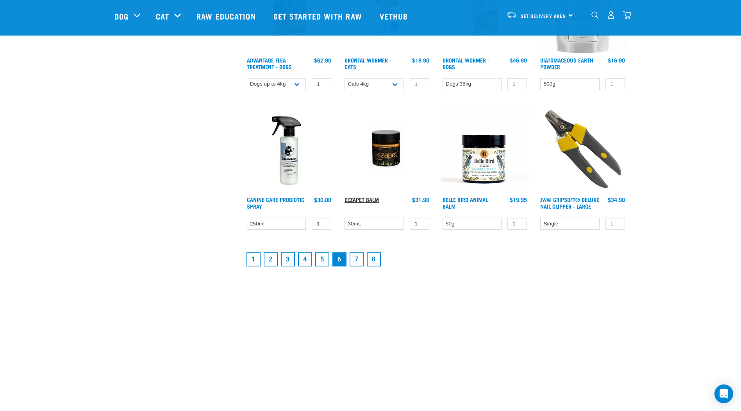
click at [359, 200] on link "Eezapet Balm" at bounding box center [361, 199] width 34 height 3
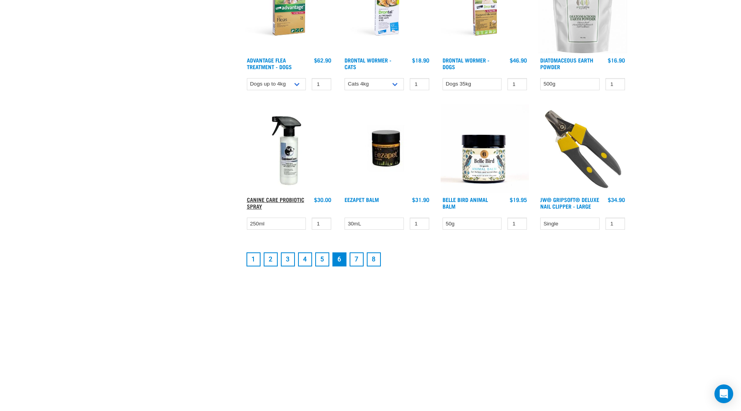
click at [281, 200] on link "Canine Care Probiotic Spray" at bounding box center [275, 202] width 57 height 9
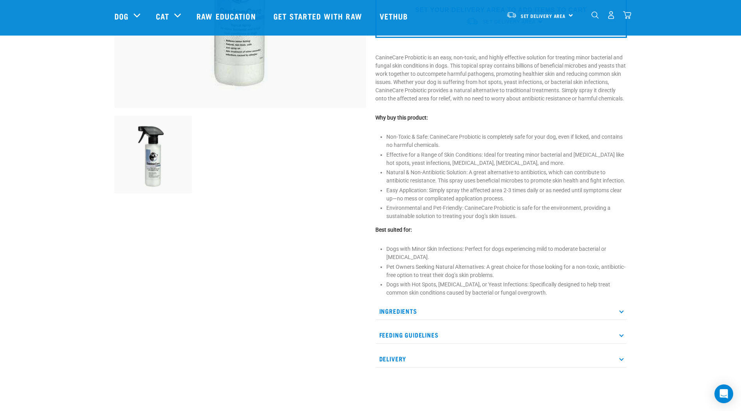
scroll to position [234, 0]
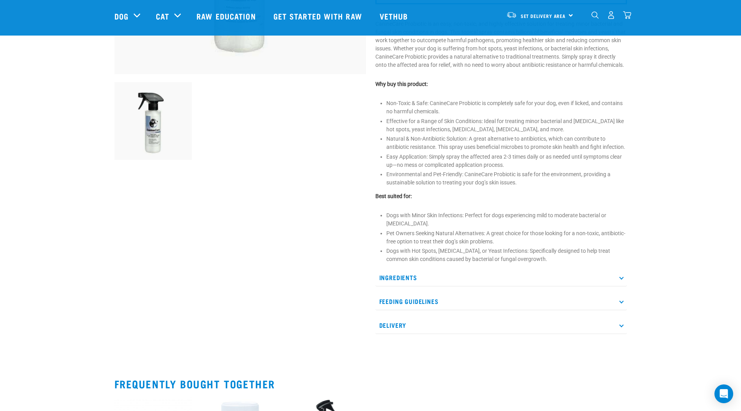
click at [621, 280] on icon at bounding box center [621, 277] width 4 height 4
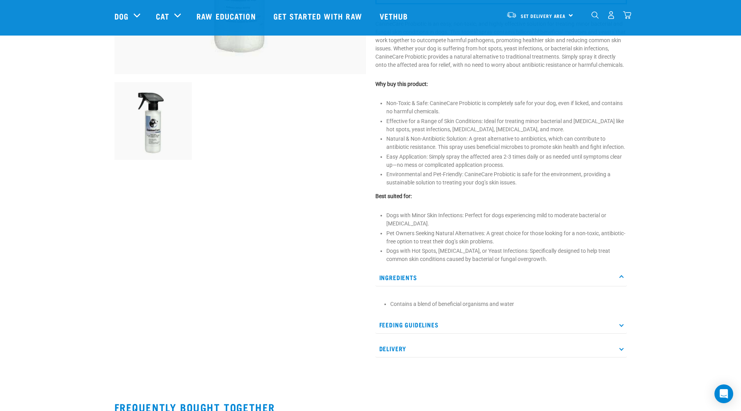
click at [621, 280] on icon at bounding box center [621, 277] width 4 height 4
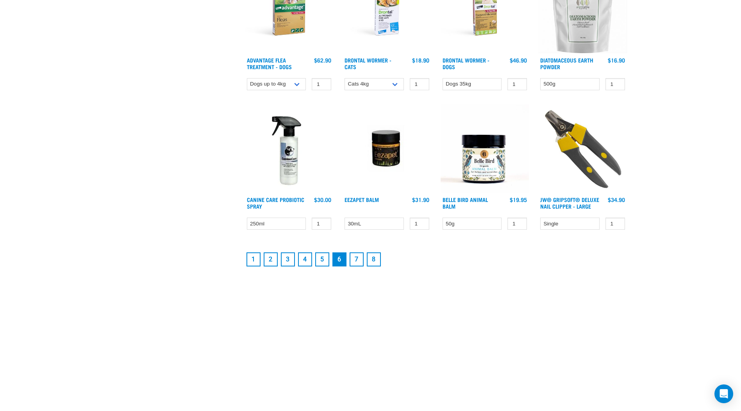
click at [353, 258] on link "7" at bounding box center [356, 259] width 14 height 14
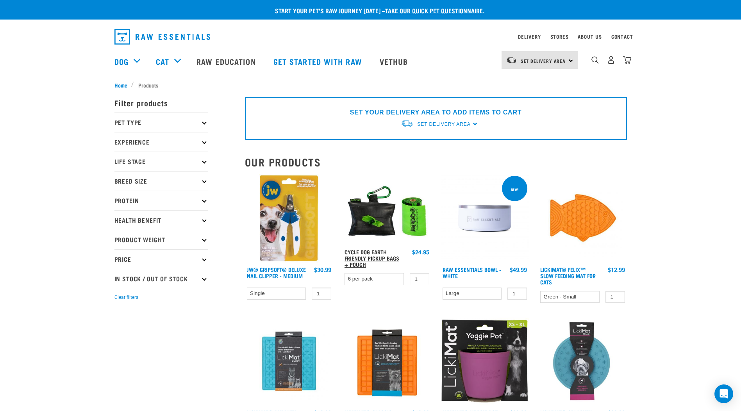
click at [363, 255] on link "Cycle Dog Earth Friendly Pickup Bags + Pouch" at bounding box center [371, 257] width 55 height 15
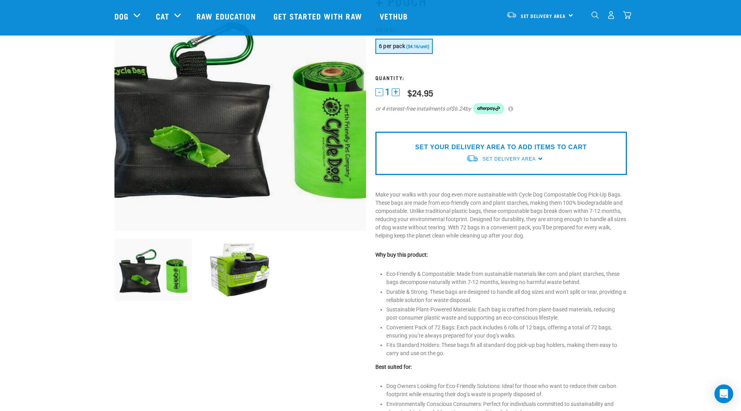
scroll to position [78, 0]
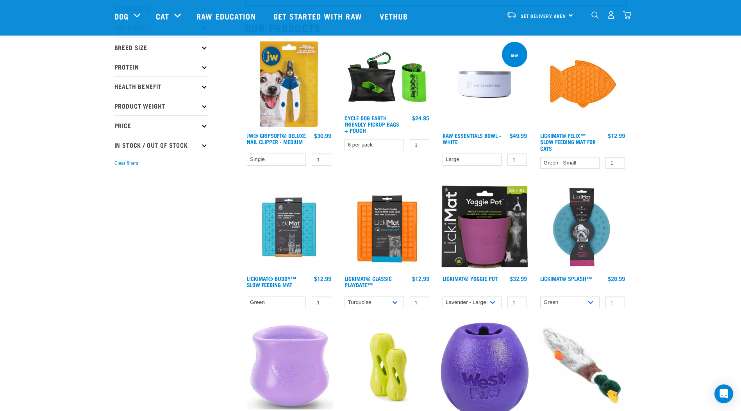
scroll to position [78, 0]
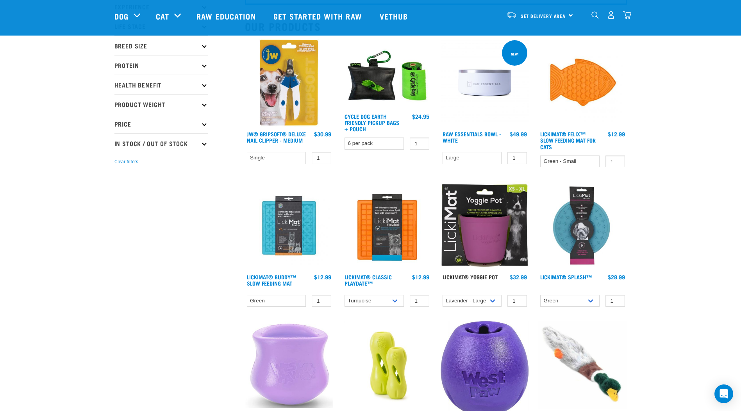
click at [474, 275] on link "LickiMat® Yoggie Pot" at bounding box center [469, 276] width 55 height 3
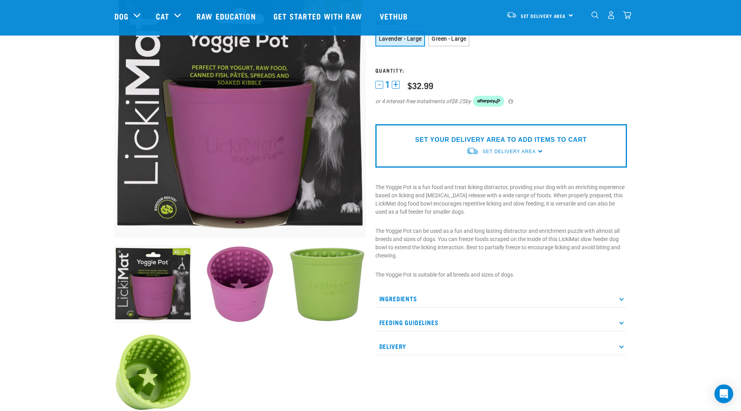
scroll to position [78, 0]
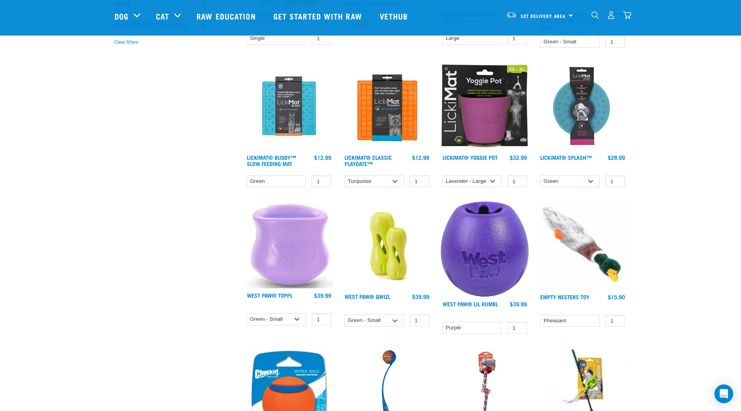
scroll to position [207, 0]
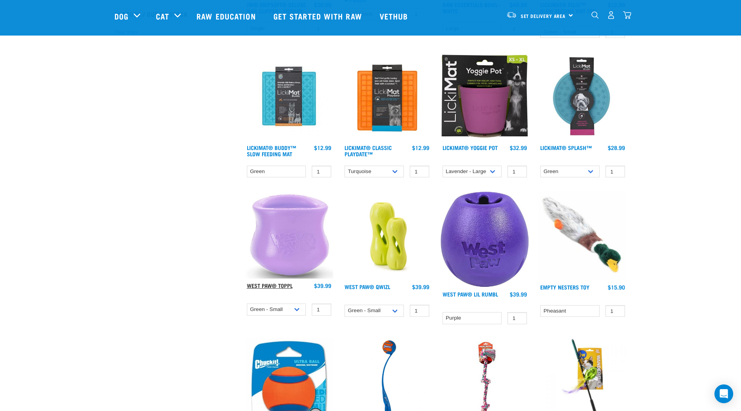
click at [269, 287] on link "West Paw® Toppl" at bounding box center [270, 285] width 46 height 3
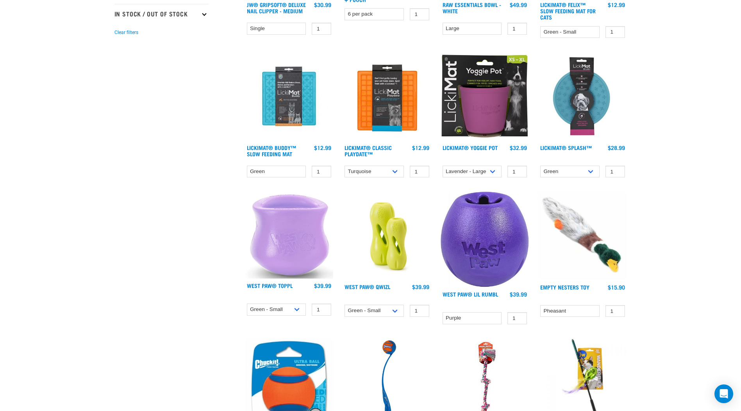
click at [483, 143] on div at bounding box center [485, 116] width 98 height 139
click at [480, 146] on link "LickiMat® Yoggie Pot" at bounding box center [469, 147] width 55 height 3
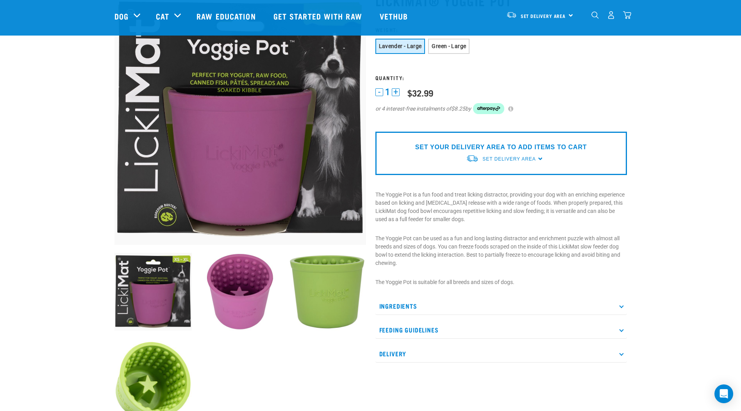
scroll to position [78, 0]
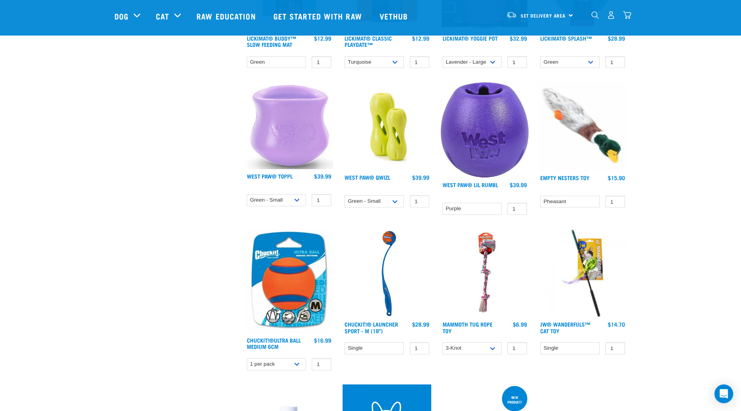
scroll to position [343, 0]
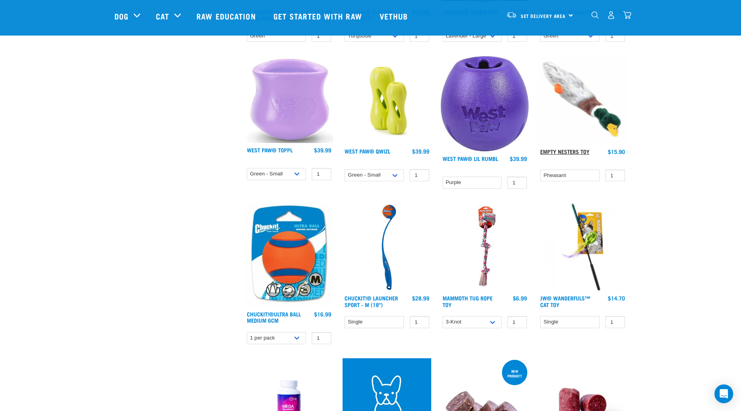
click at [560, 150] on link "Empty Nesters Toy" at bounding box center [564, 151] width 49 height 3
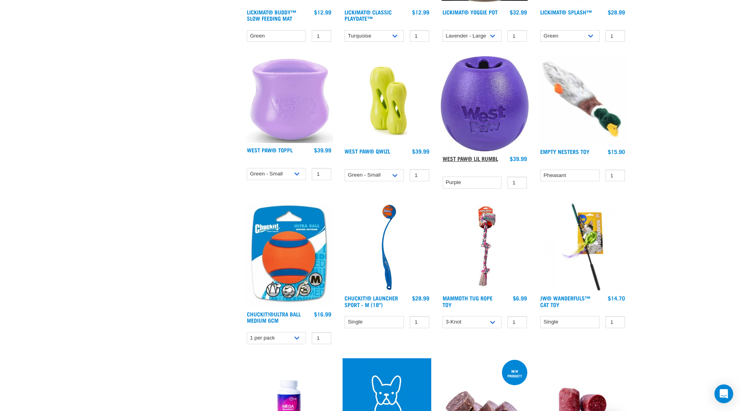
click at [483, 158] on link "West Paw® Lil Rumbl" at bounding box center [469, 158] width 55 height 3
click at [387, 152] on link "West Paw® Qwizl" at bounding box center [367, 151] width 46 height 3
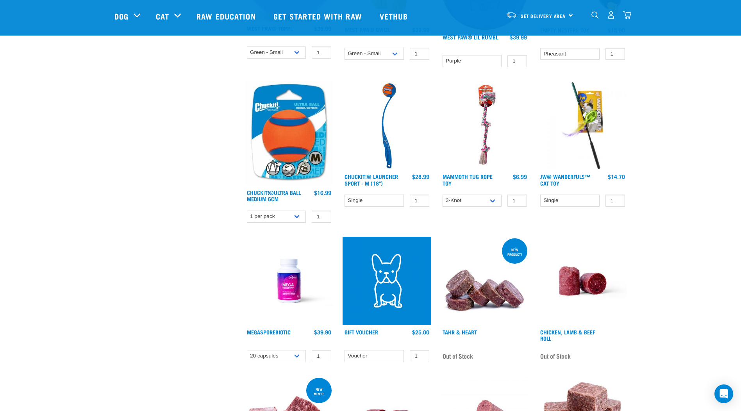
scroll to position [478, 0]
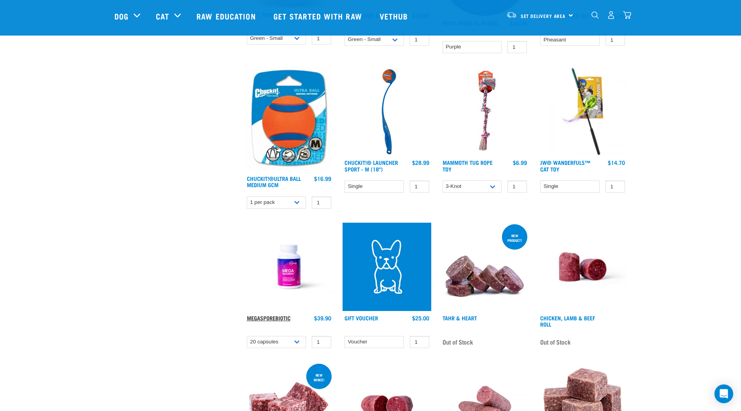
click at [278, 317] on link "MegaSporeBiotic" at bounding box center [269, 317] width 44 height 3
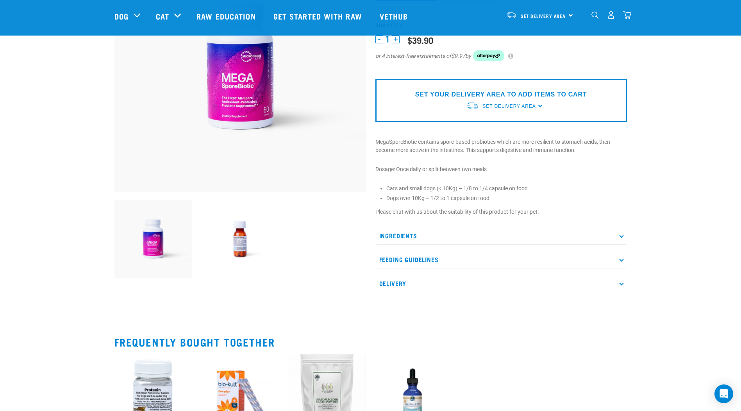
scroll to position [117, 0]
click at [619, 236] on p "Ingredients" at bounding box center [500, 235] width 251 height 18
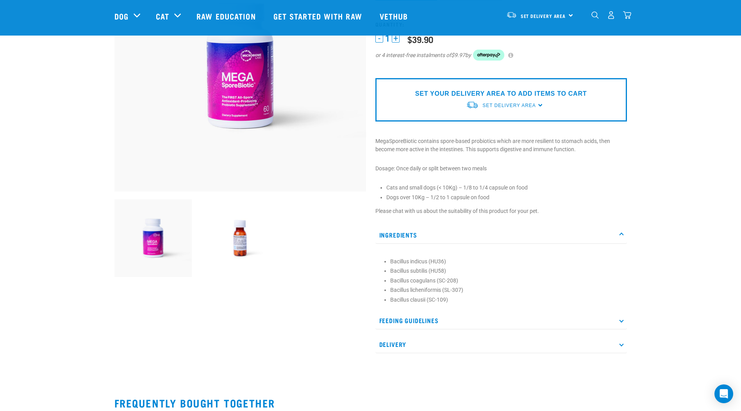
click at [619, 236] on p "Ingredients" at bounding box center [500, 235] width 251 height 18
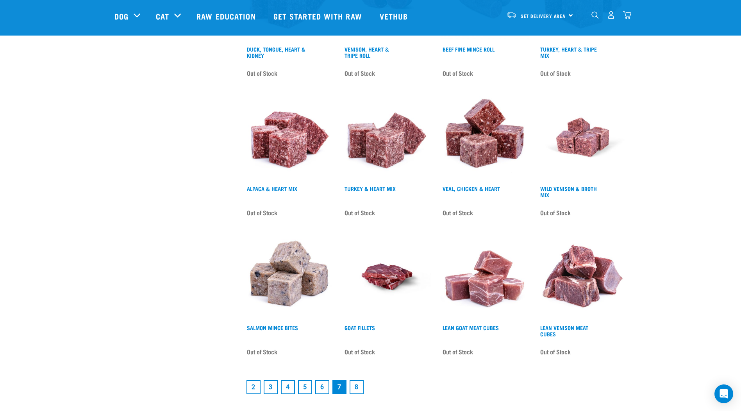
scroll to position [887, 0]
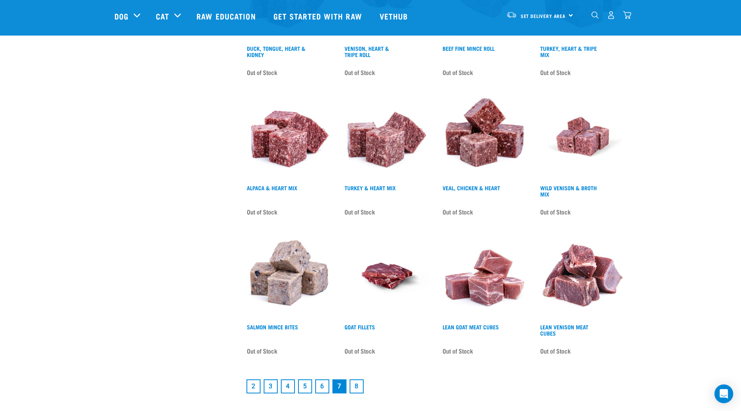
click at [354, 387] on link "8" at bounding box center [356, 386] width 14 height 14
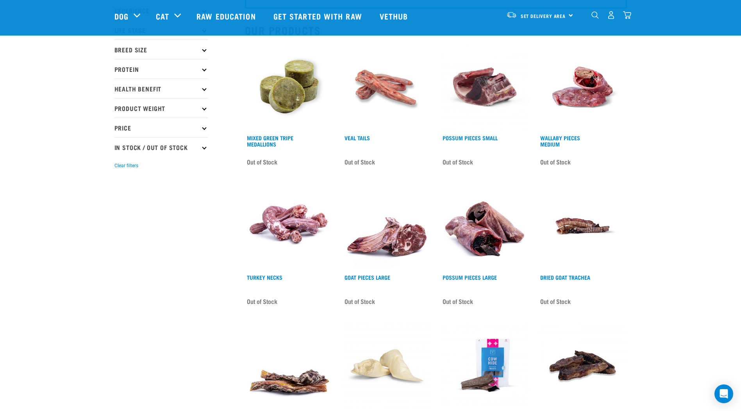
scroll to position [117, 0]
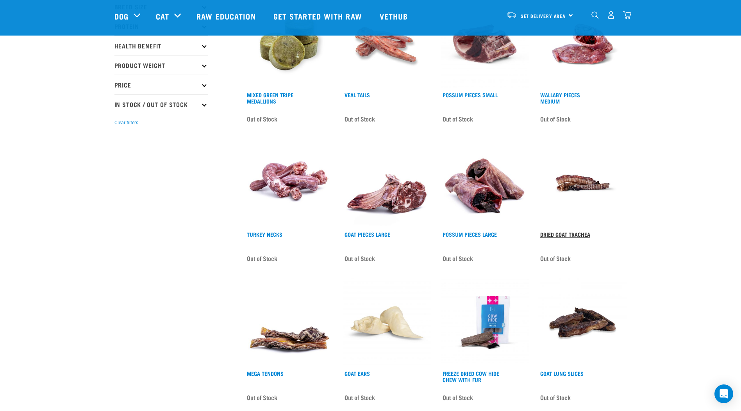
click at [572, 233] on link "Dried Goat Trachea" at bounding box center [565, 234] width 50 height 3
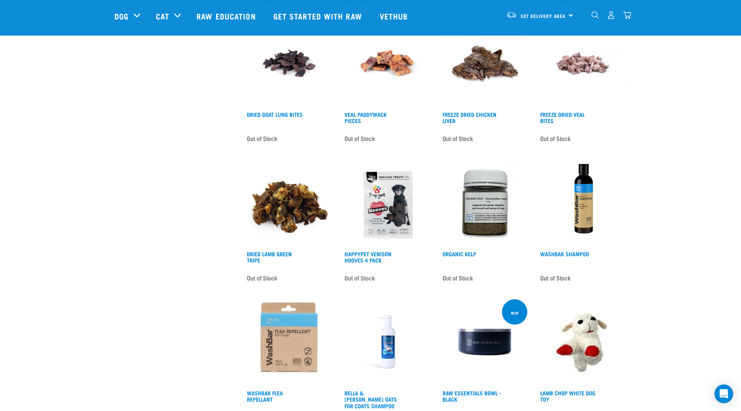
scroll to position [520, 0]
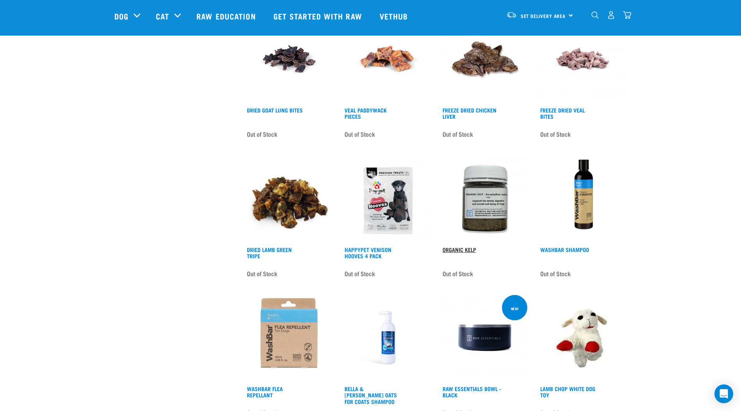
click at [464, 248] on link "Organic Kelp" at bounding box center [459, 249] width 34 height 3
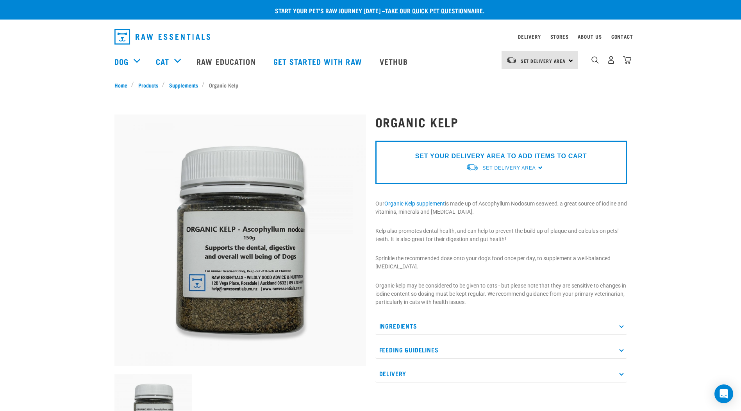
click at [618, 325] on p "Ingredients" at bounding box center [500, 326] width 251 height 18
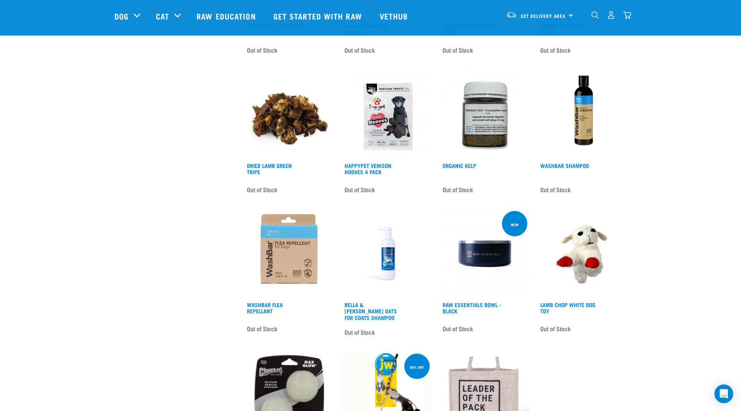
scroll to position [616, 0]
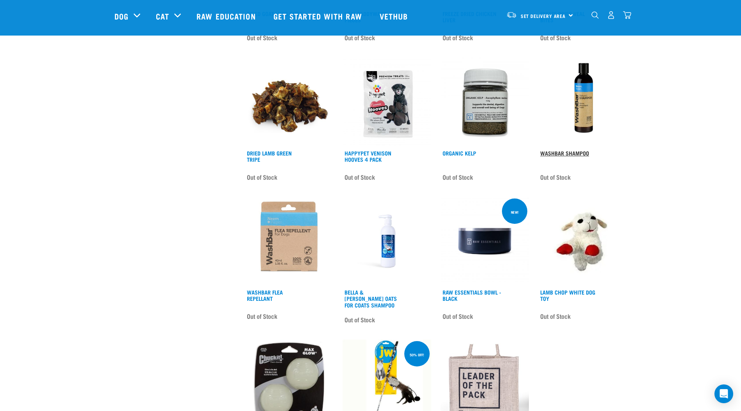
click at [566, 153] on link "WashBar Shampoo" at bounding box center [564, 152] width 49 height 3
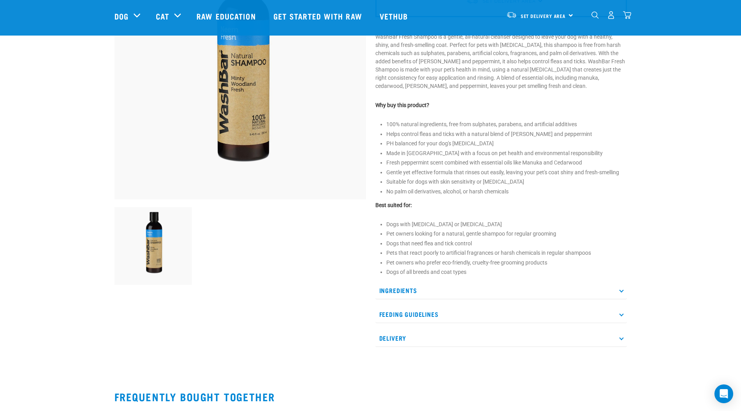
scroll to position [117, 0]
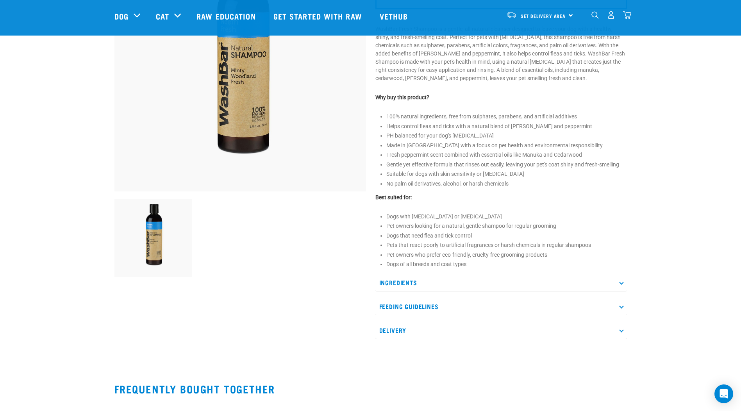
click at [620, 279] on p "Ingredients" at bounding box center [500, 283] width 251 height 18
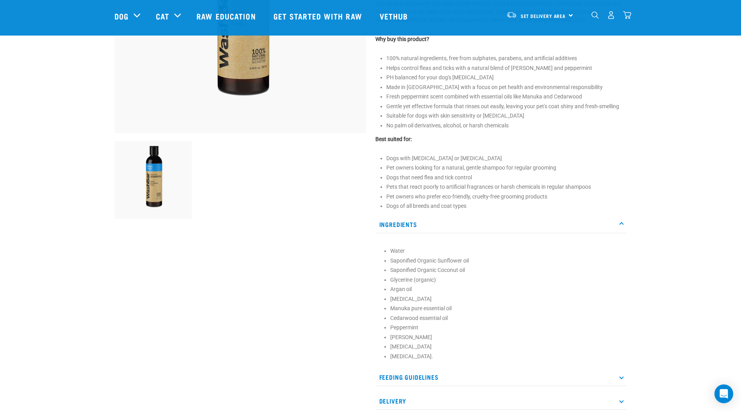
scroll to position [195, 0]
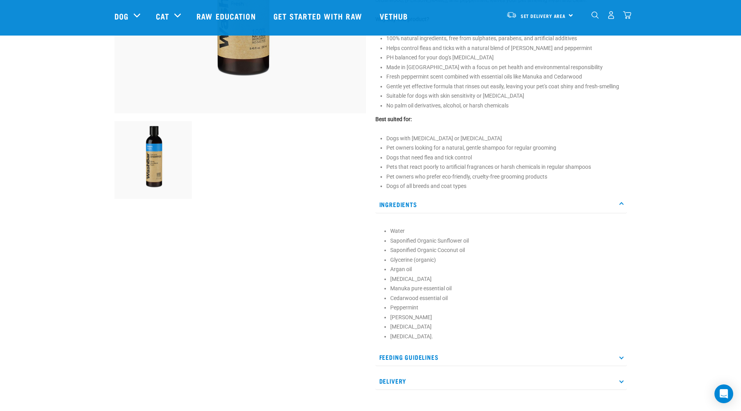
click at [623, 207] on p "Ingredients" at bounding box center [500, 205] width 251 height 18
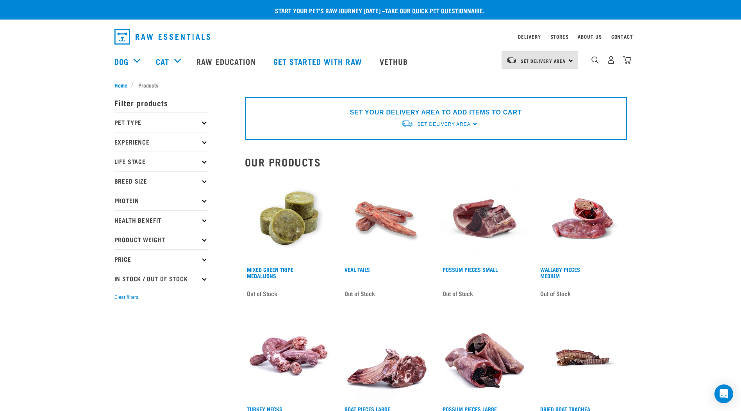
click at [201, 142] on p "Experience" at bounding box center [161, 142] width 94 height 20
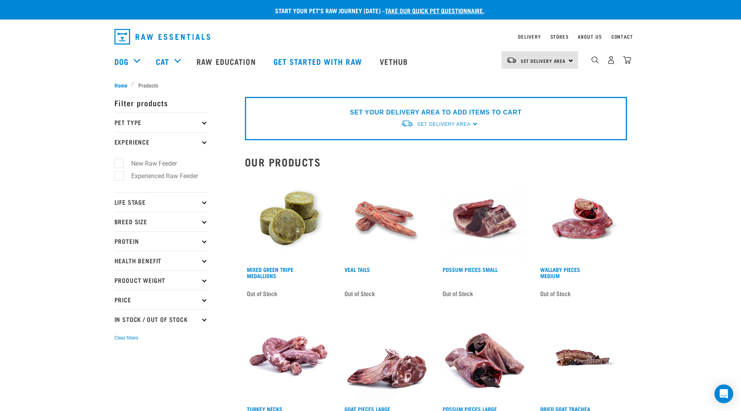
click at [201, 142] on p "Experience" at bounding box center [161, 142] width 94 height 20
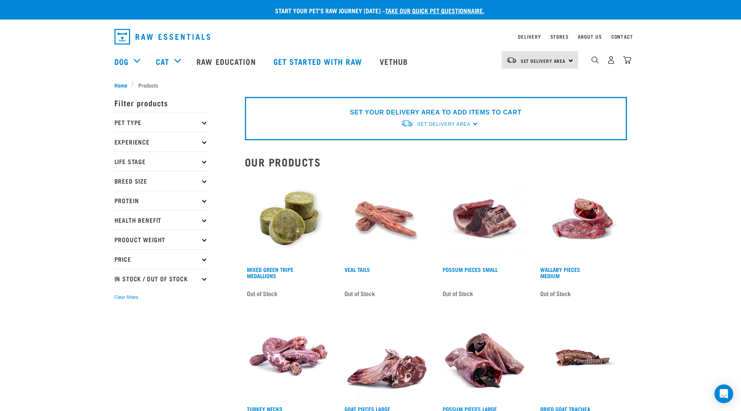
click at [204, 163] on icon at bounding box center [204, 161] width 4 height 4
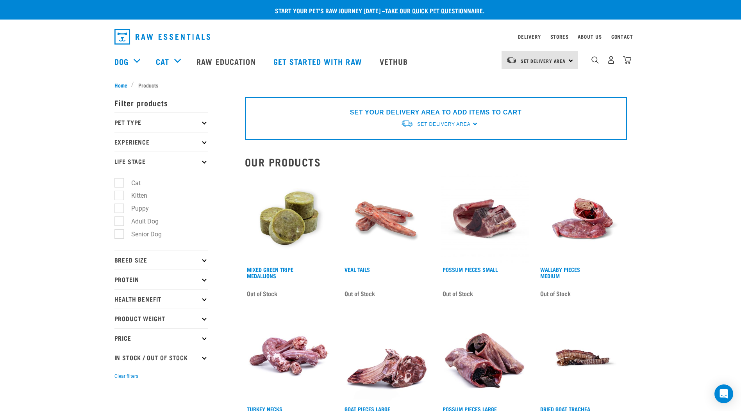
click at [121, 219] on label "Adult Dog" at bounding box center [140, 221] width 43 height 10
click at [119, 219] on input "Adult Dog" at bounding box center [116, 219] width 5 height 5
checkbox input "true"
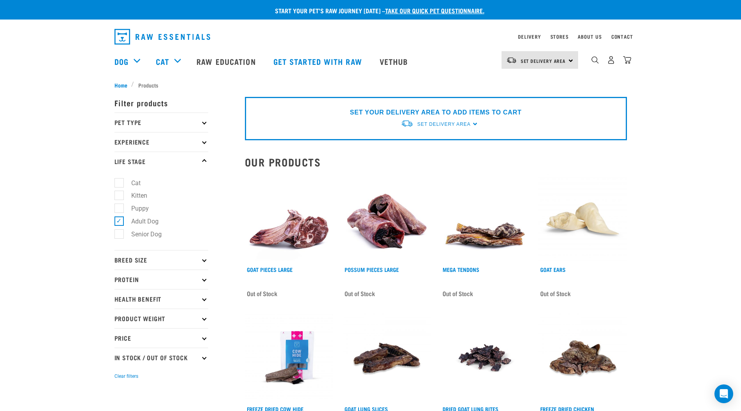
click at [203, 261] on icon at bounding box center [204, 260] width 4 height 4
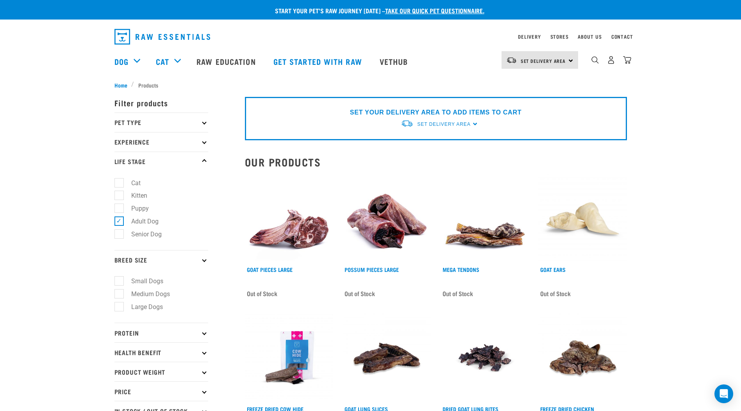
click at [122, 294] on label "Medium Dogs" at bounding box center [146, 294] width 54 height 10
click at [119, 294] on input "Medium Dogs" at bounding box center [116, 292] width 5 height 5
checkbox input "true"
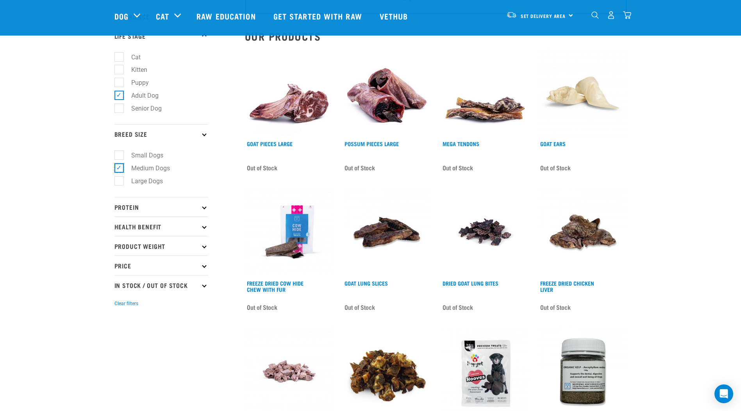
scroll to position [78, 0]
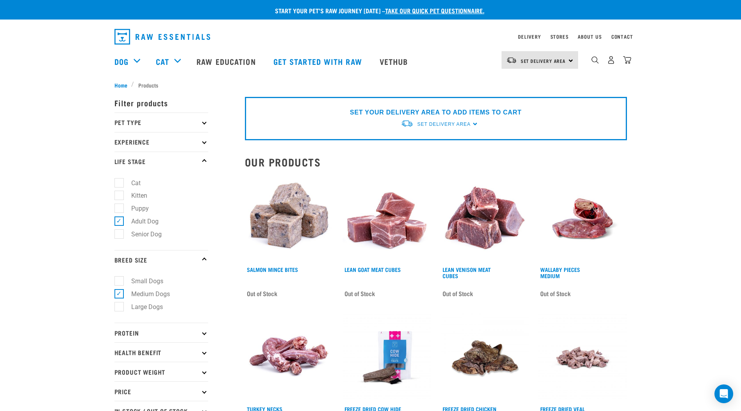
click at [200, 121] on p "Pet Type" at bounding box center [161, 122] width 94 height 20
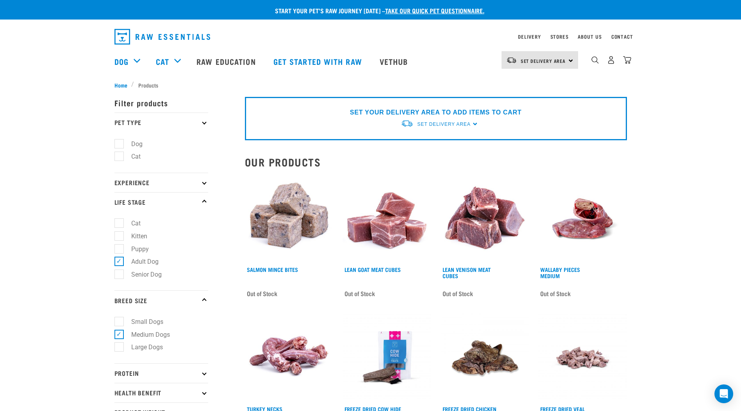
click at [119, 141] on label "Dog" at bounding box center [132, 144] width 27 height 10
click at [116, 141] on input "Dog" at bounding box center [116, 142] width 5 height 5
checkbox input "true"
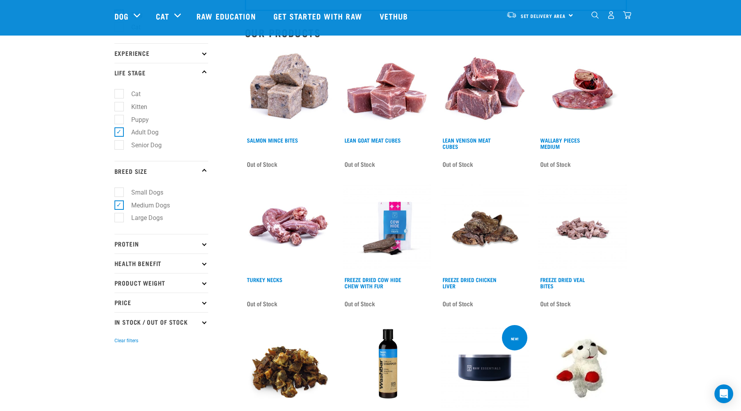
scroll to position [78, 0]
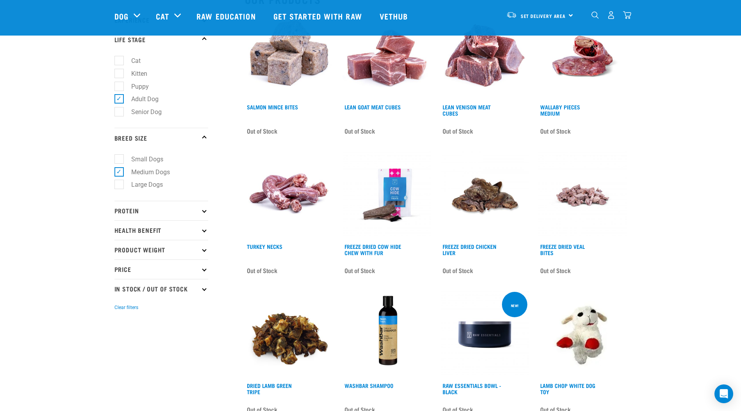
scroll to position [117, 0]
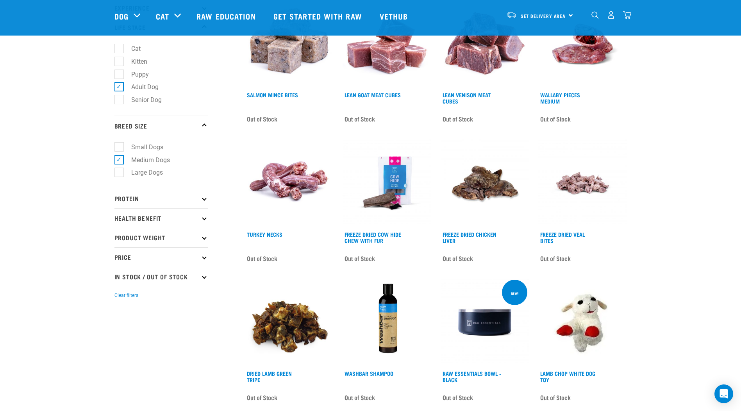
click at [204, 277] on icon at bounding box center [204, 276] width 4 height 4
click at [120, 297] on label "In Stock" at bounding box center [138, 298] width 38 height 10
click at [119, 297] on input "In Stock" at bounding box center [116, 296] width 5 height 5
checkbox input "true"
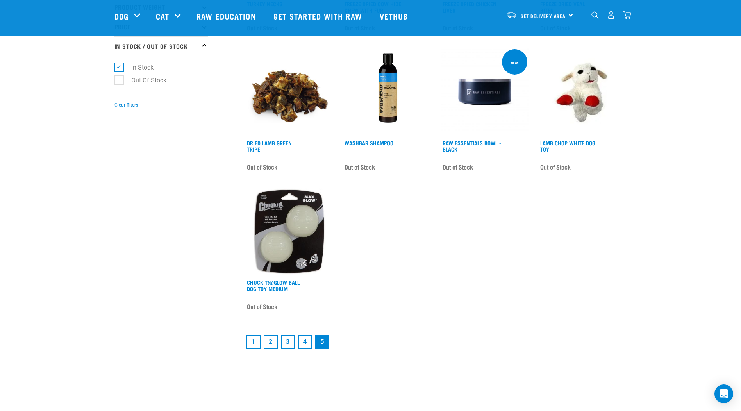
scroll to position [390, 0]
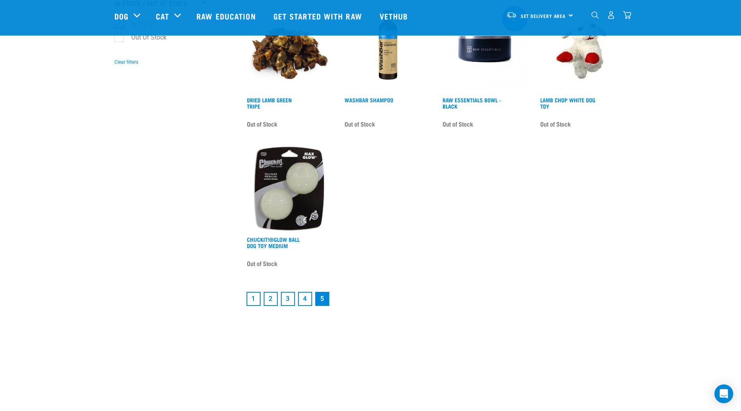
click at [253, 299] on link "1" at bounding box center [253, 299] width 14 height 14
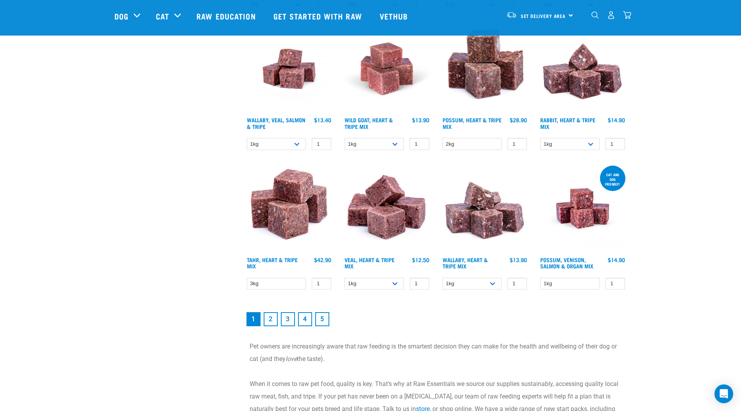
scroll to position [1015, 0]
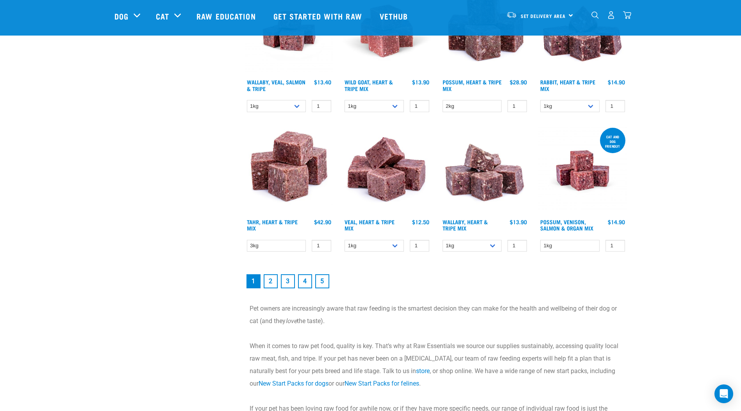
click at [270, 278] on link "2" at bounding box center [271, 281] width 14 height 14
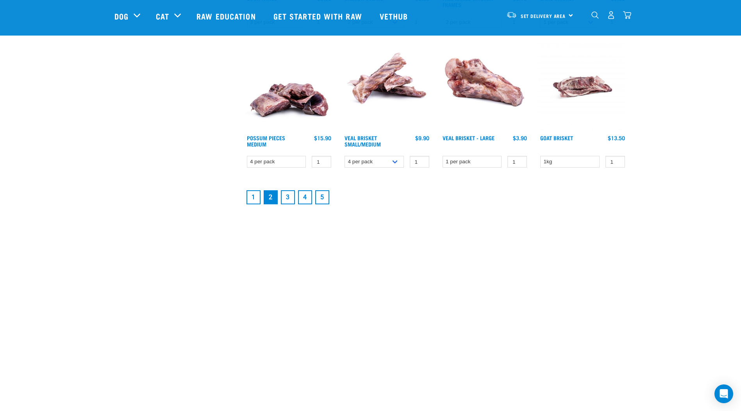
scroll to position [1054, 0]
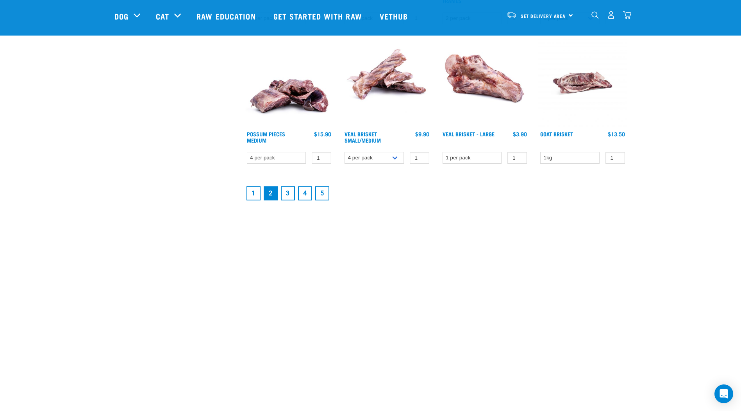
click at [287, 194] on link "3" at bounding box center [288, 193] width 14 height 14
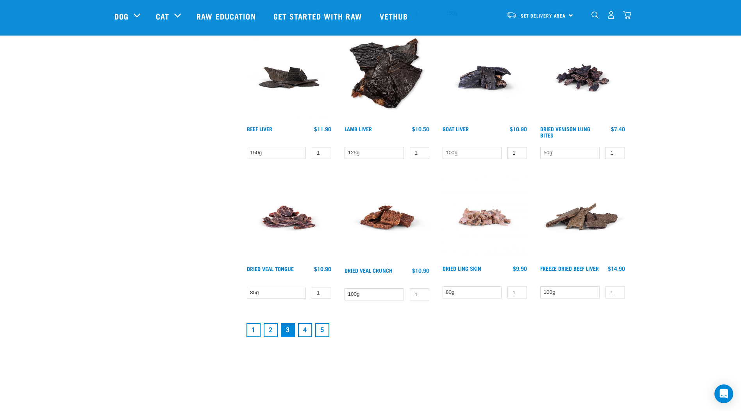
scroll to position [976, 0]
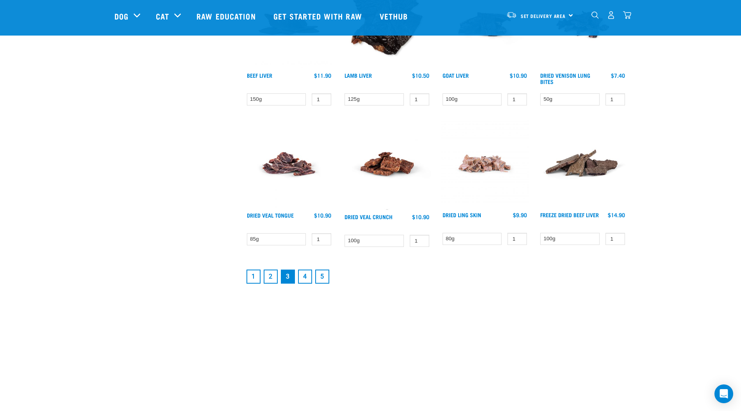
click at [306, 276] on link "4" at bounding box center [305, 276] width 14 height 14
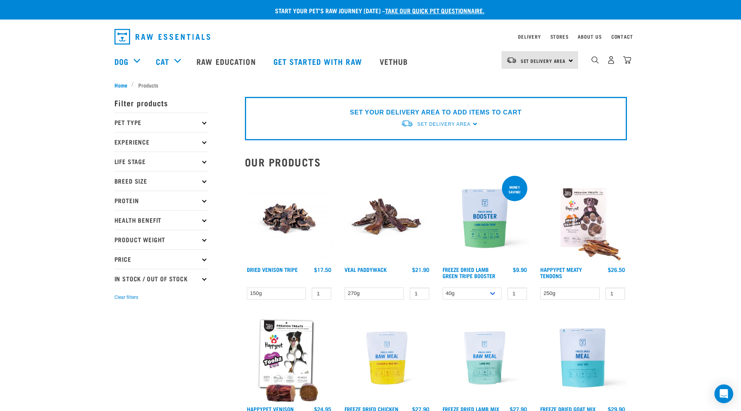
click at [124, 296] on button "Clear filters" at bounding box center [126, 297] width 24 height 7
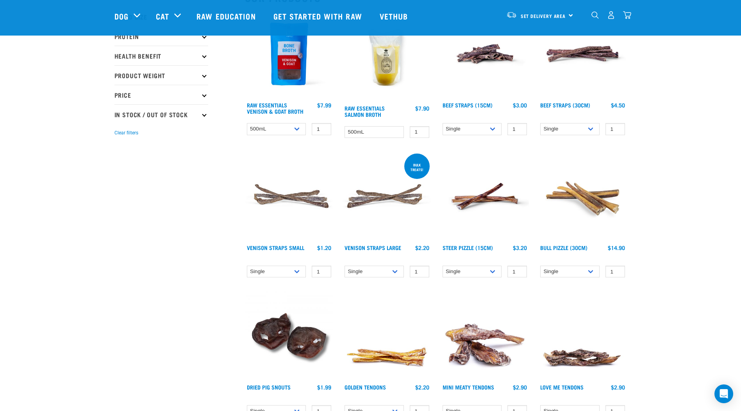
scroll to position [117, 0]
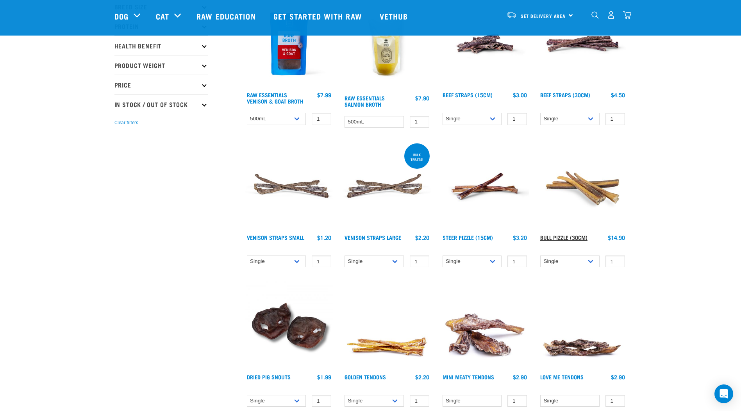
click at [569, 236] on link "Bull Pizzle (30cm)" at bounding box center [563, 237] width 47 height 3
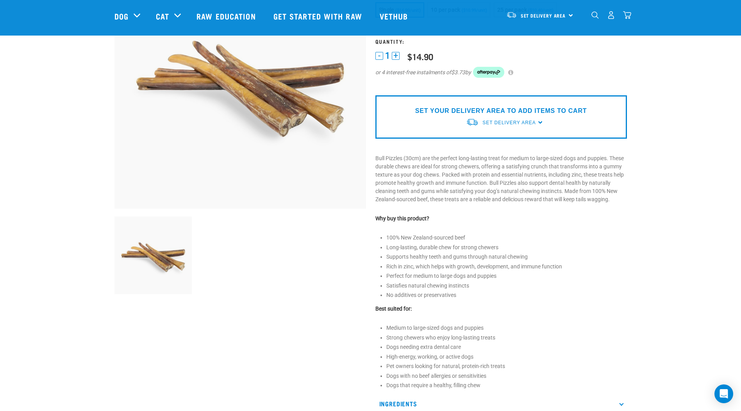
scroll to position [117, 0]
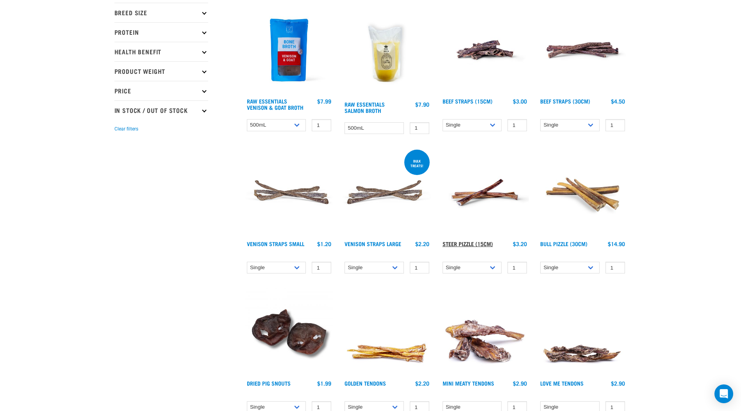
click at [459, 243] on link "Steer Pizzle (15cm)" at bounding box center [467, 243] width 50 height 3
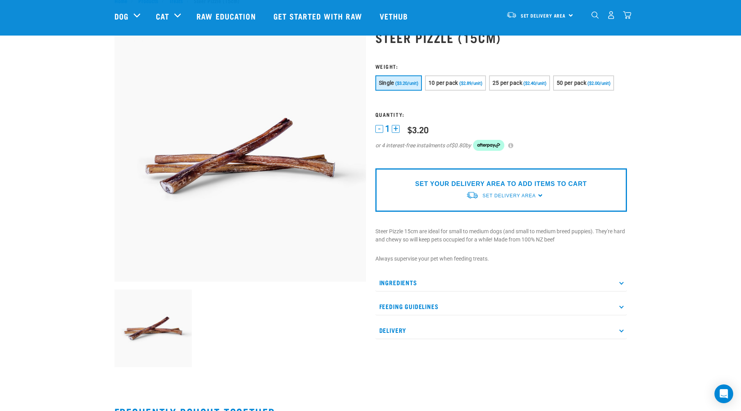
scroll to position [78, 0]
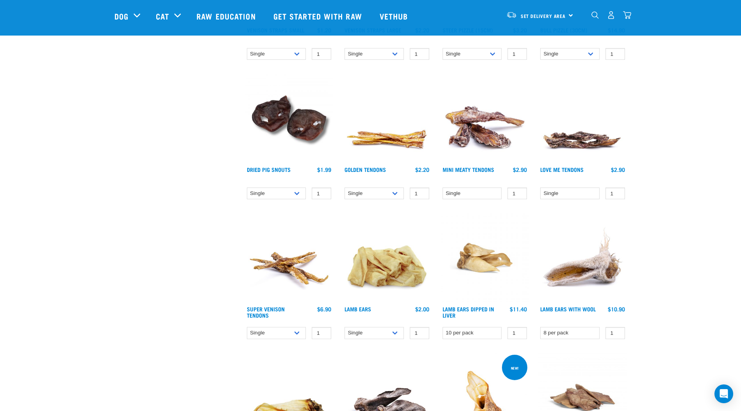
scroll to position [363, 0]
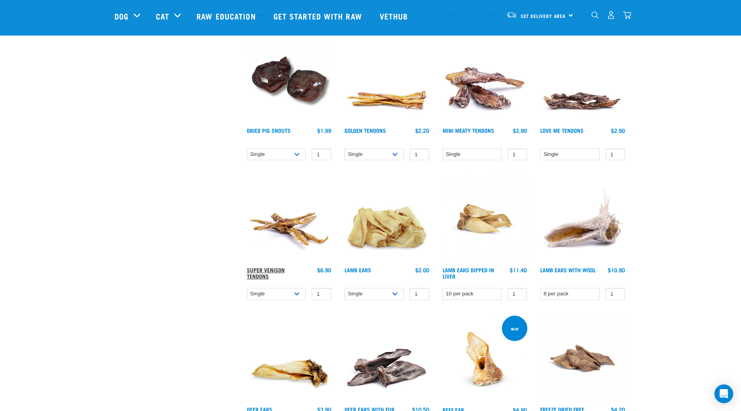
click at [266, 274] on link "Super Venison Tendons" at bounding box center [266, 272] width 38 height 9
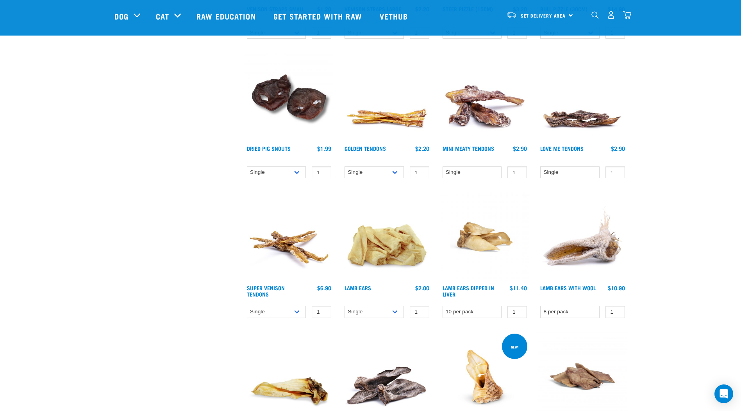
scroll to position [343, 0]
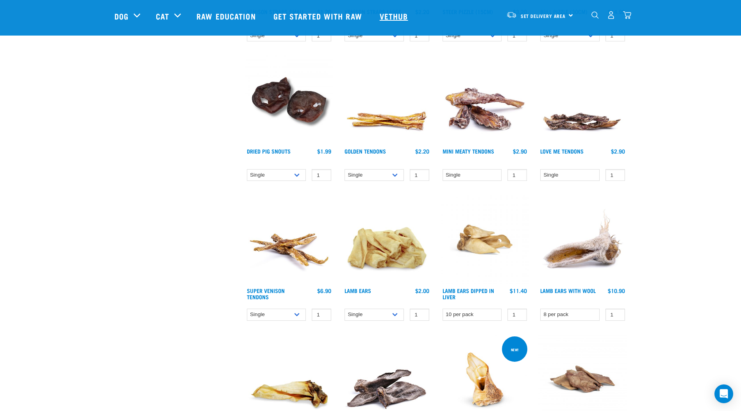
click at [392, 18] on link "Vethub" at bounding box center [395, 15] width 46 height 31
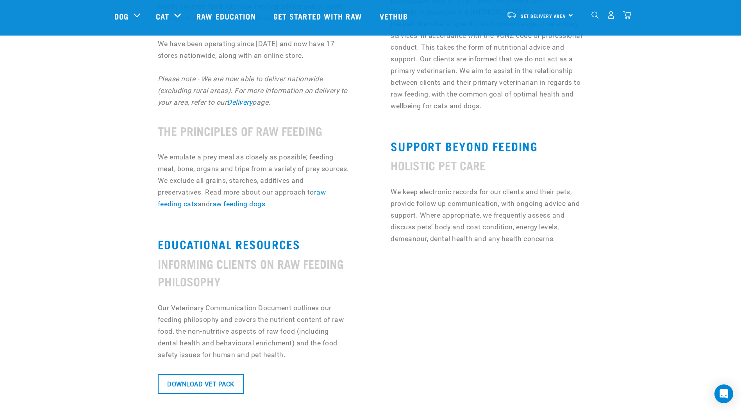
scroll to position [468, 0]
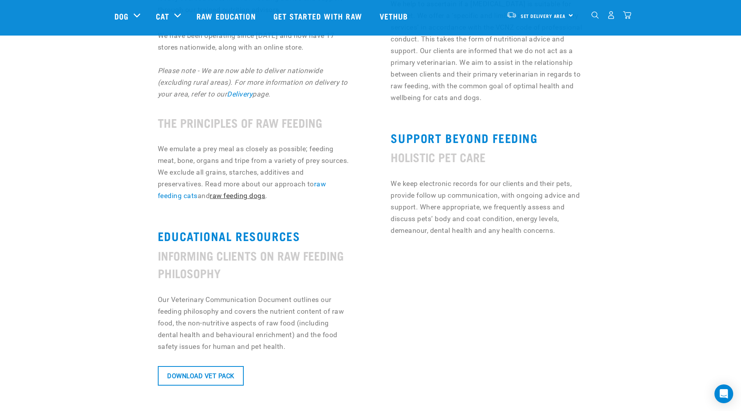
click at [232, 196] on link "raw feeding dogs" at bounding box center [237, 196] width 55 height 8
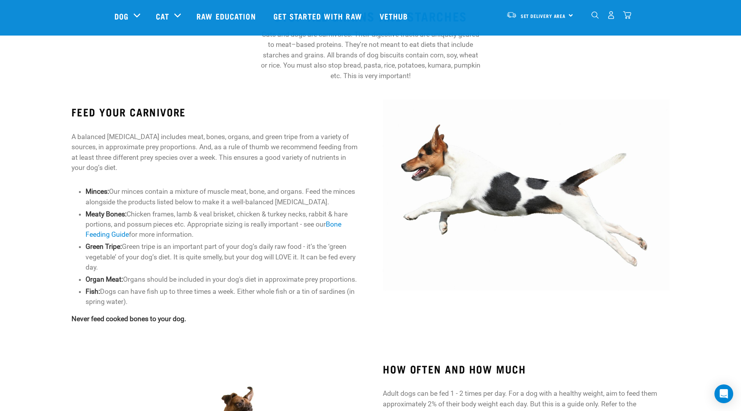
scroll to position [273, 0]
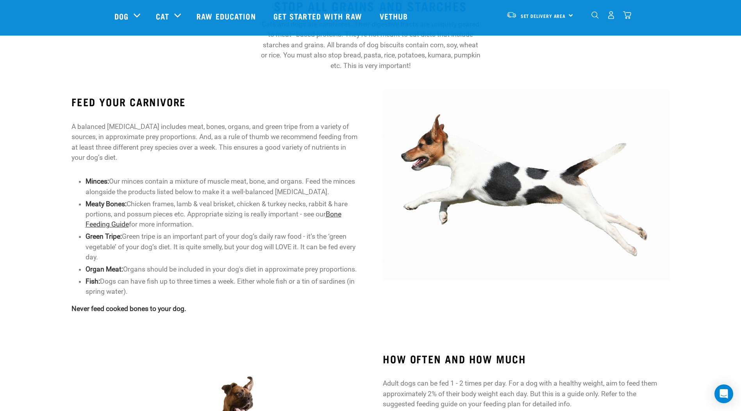
click at [120, 224] on link "Bone Feeding Guide" at bounding box center [213, 219] width 256 height 18
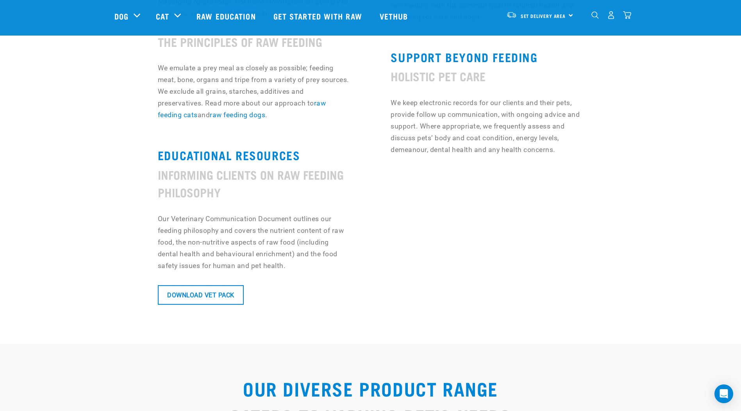
scroll to position [563, 0]
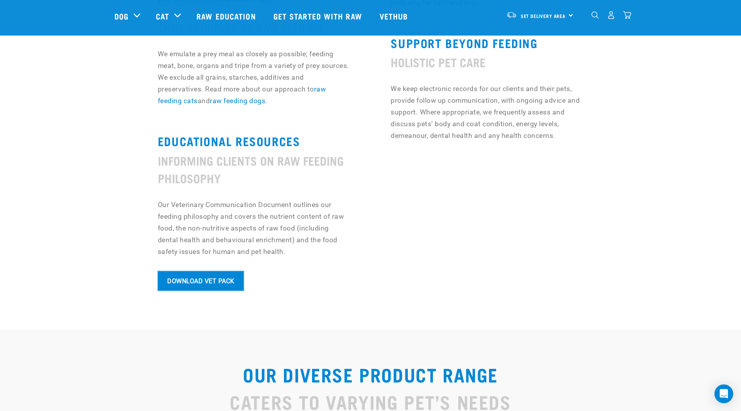
click at [218, 281] on link "Download Vet Pack" at bounding box center [201, 281] width 86 height 20
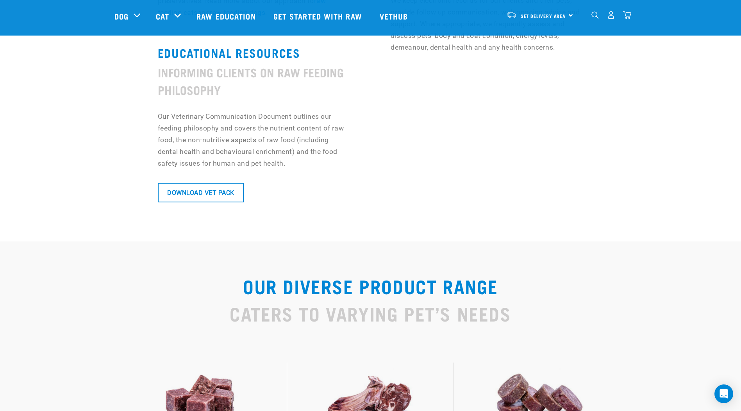
scroll to position [543, 0]
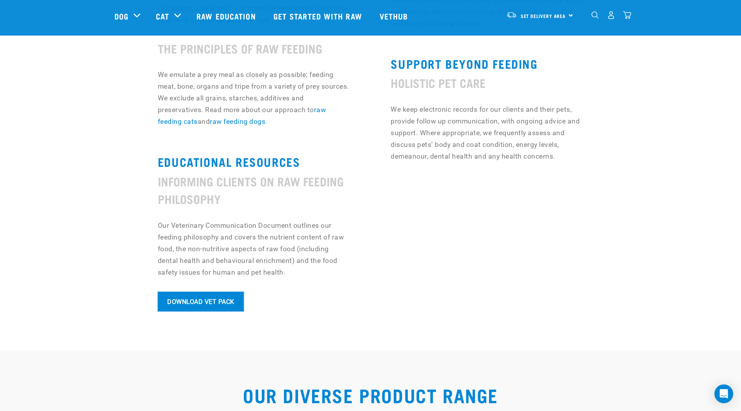
click at [210, 304] on link "Download Vet Pack" at bounding box center [201, 302] width 86 height 20
